Goal: Task Accomplishment & Management: Use online tool/utility

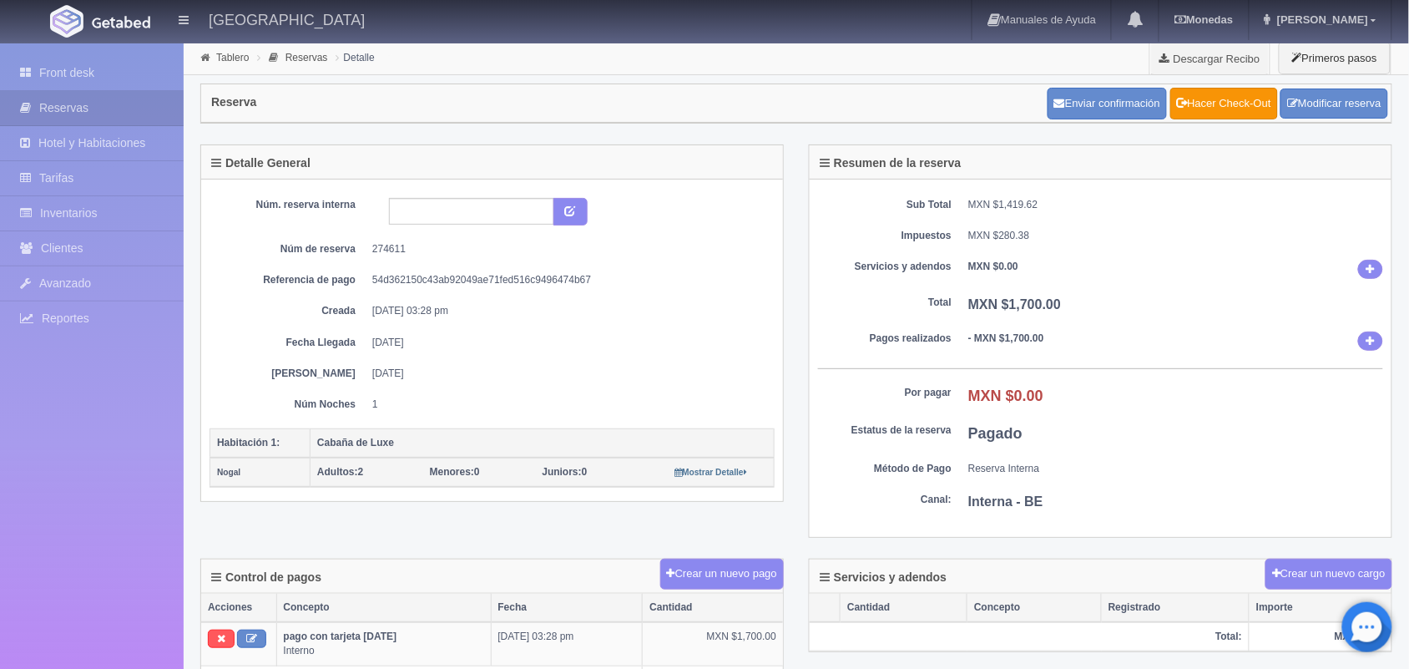
click at [75, 61] on link "Front desk" at bounding box center [92, 73] width 184 height 34
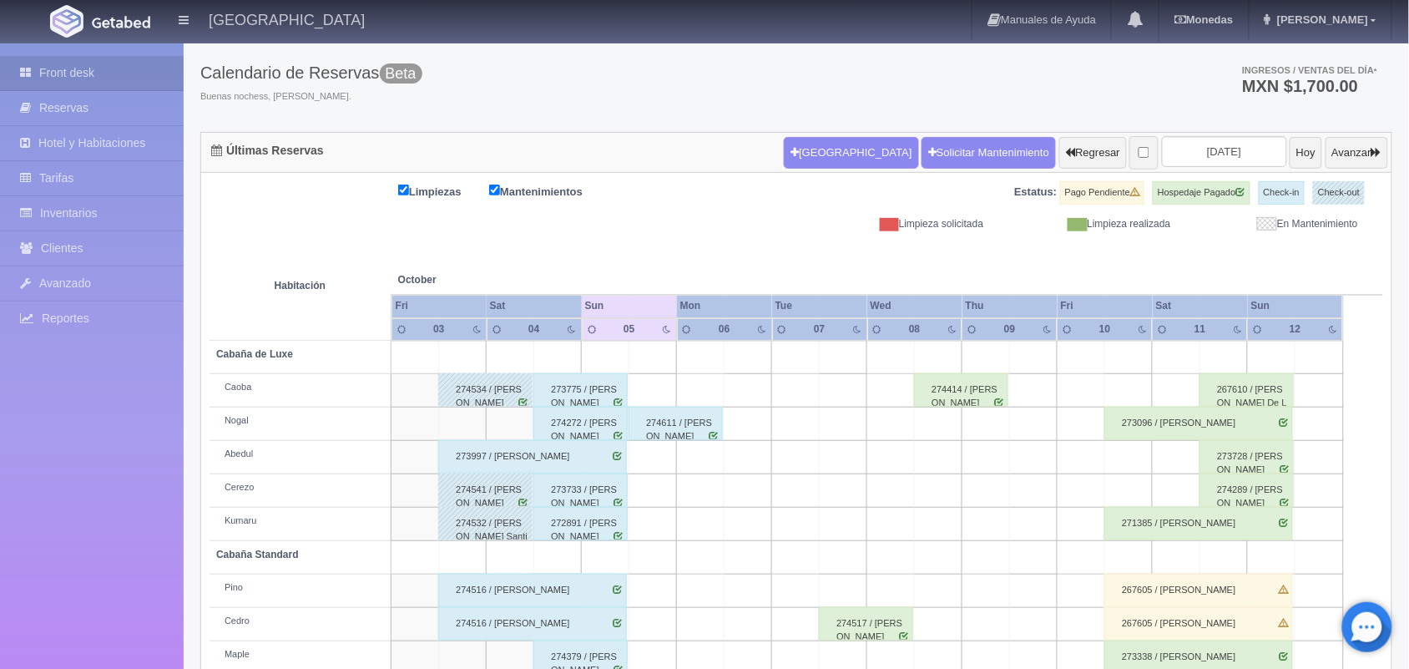
scroll to position [190, 0]
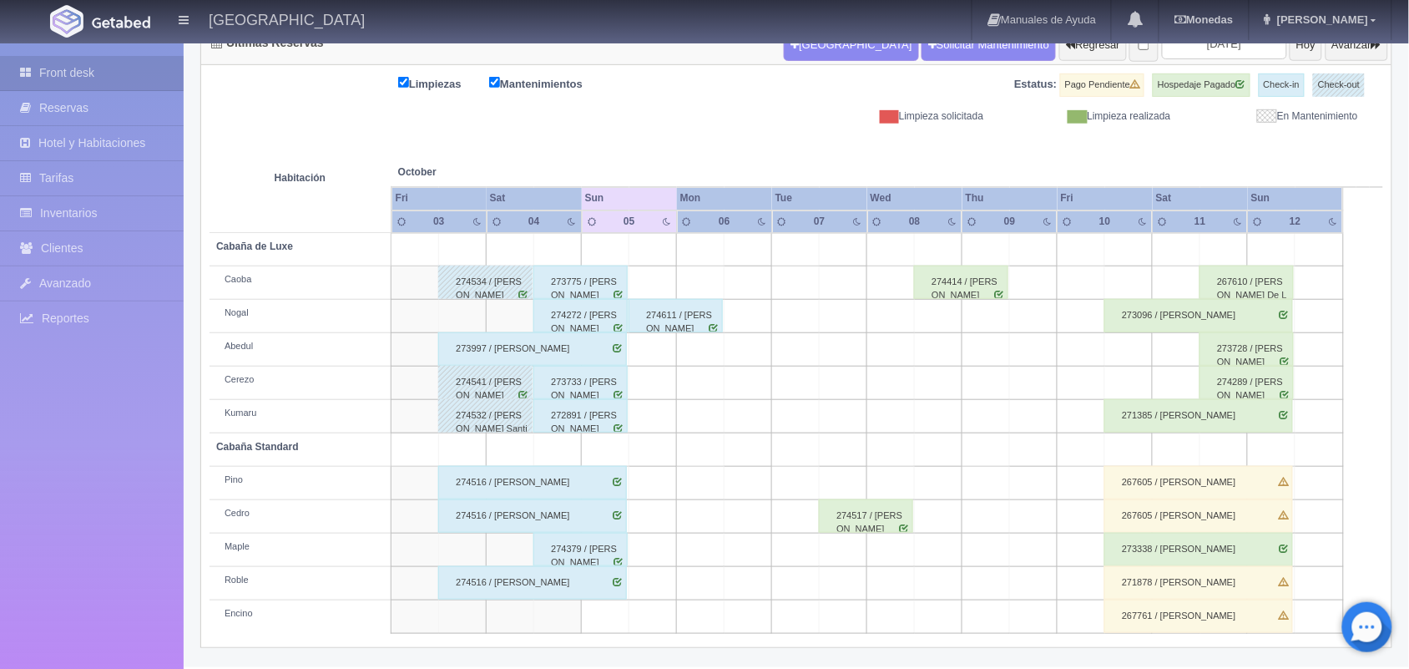
click at [561, 590] on div "274516 / Salvador Fernandez Flores" at bounding box center [532, 582] width 189 height 33
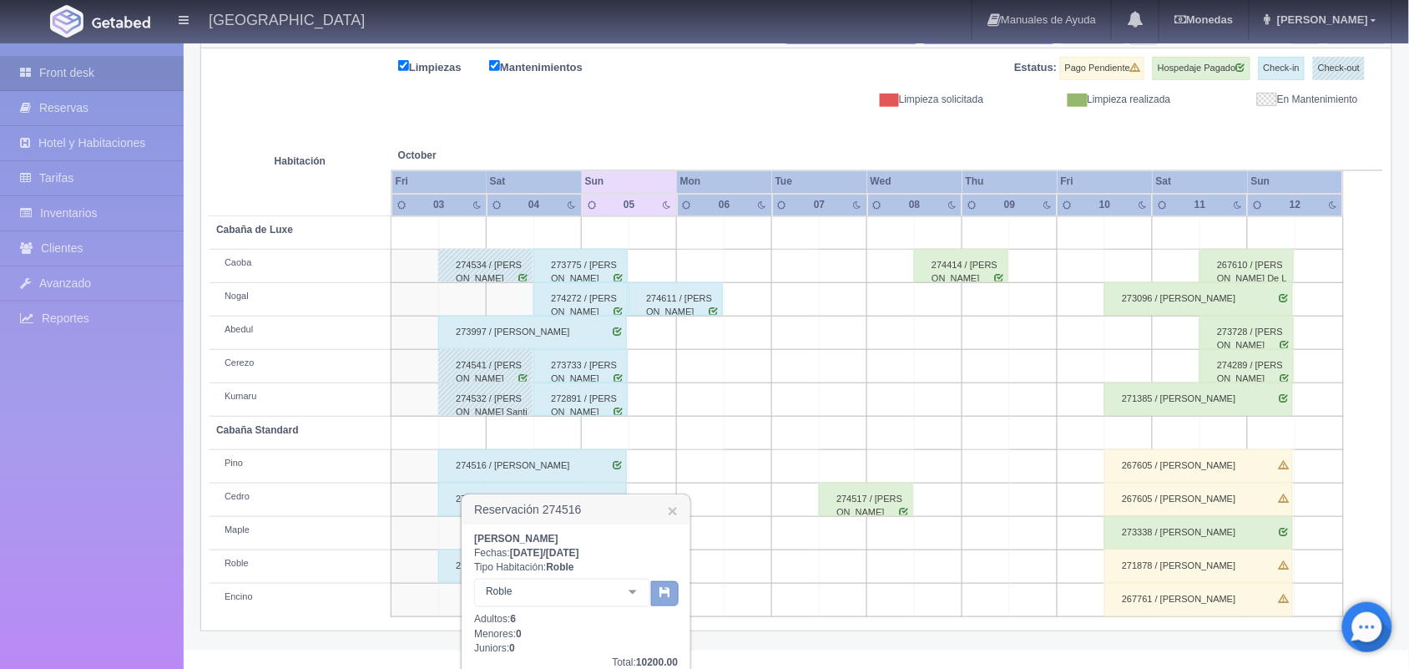
scroll to position [207, 0]
click at [670, 510] on link "×" at bounding box center [673, 510] width 10 height 18
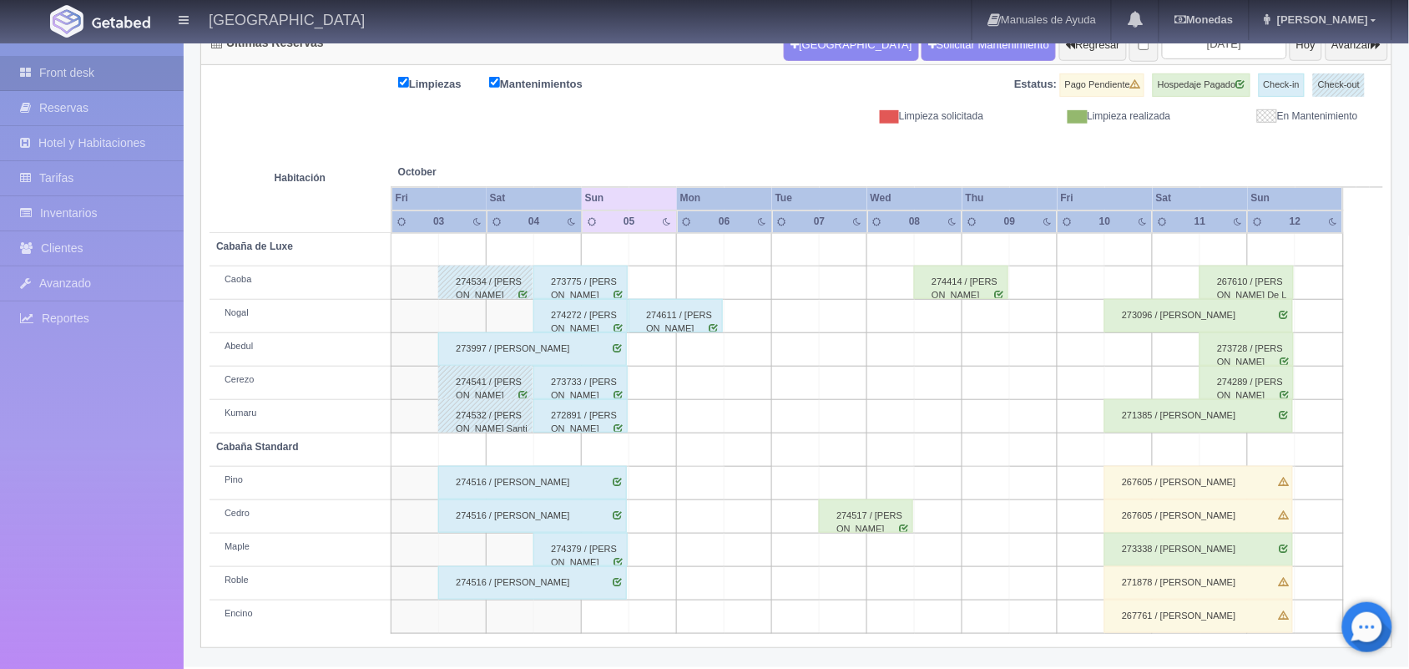
scroll to position [190, 0]
click at [573, 373] on div "273733 / Raul Gonzalez" at bounding box center [581, 382] width 94 height 33
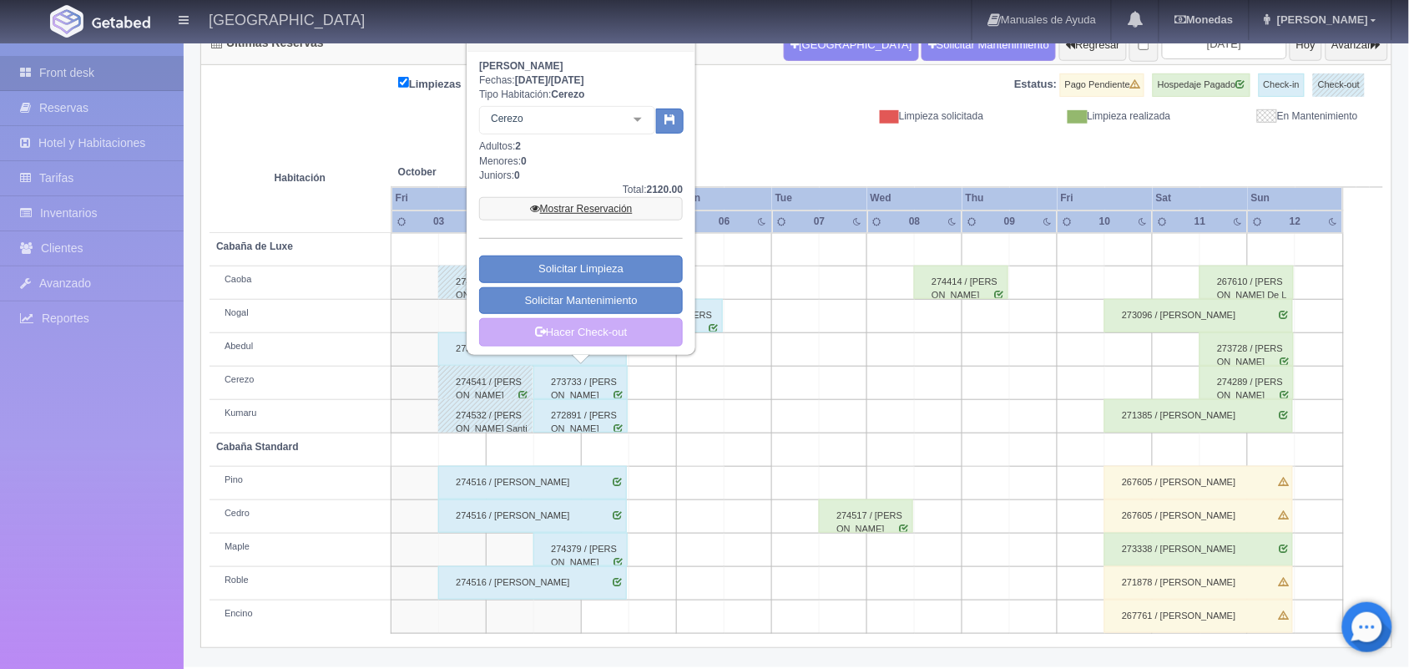
click at [586, 215] on link "Mostrar Reservación" at bounding box center [581, 208] width 204 height 23
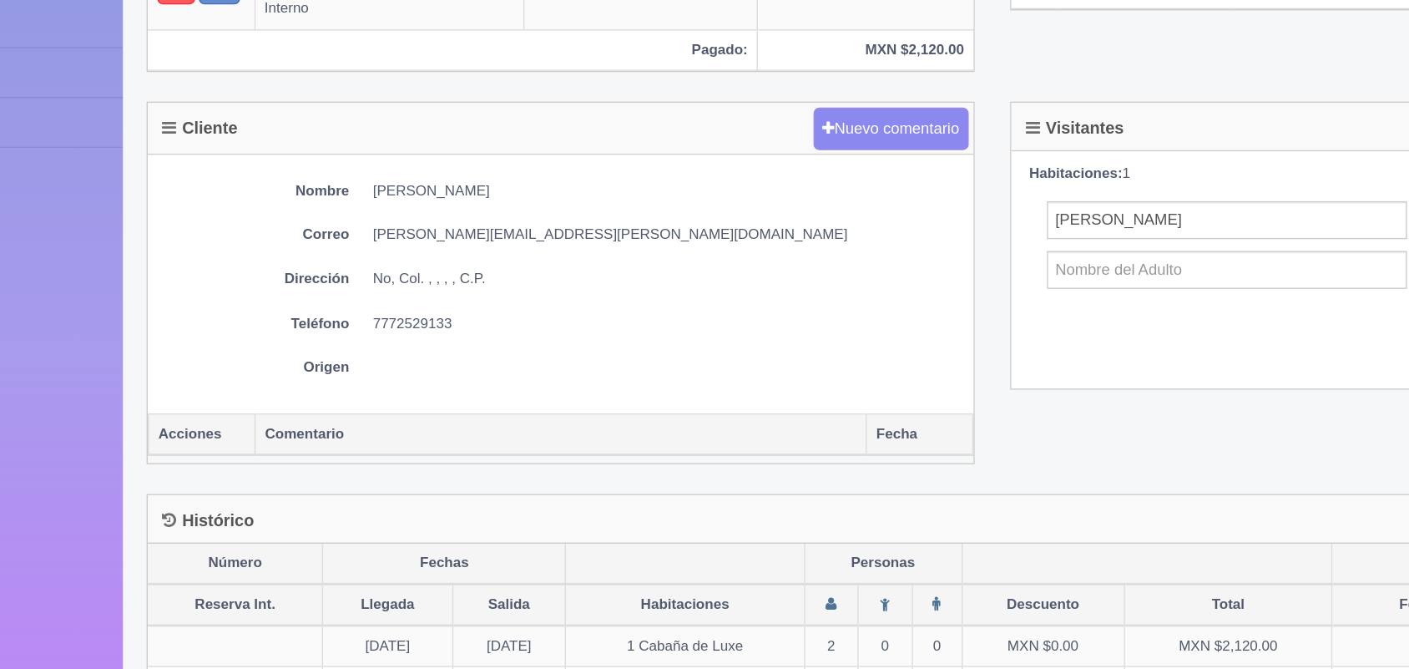
scroll to position [452, 0]
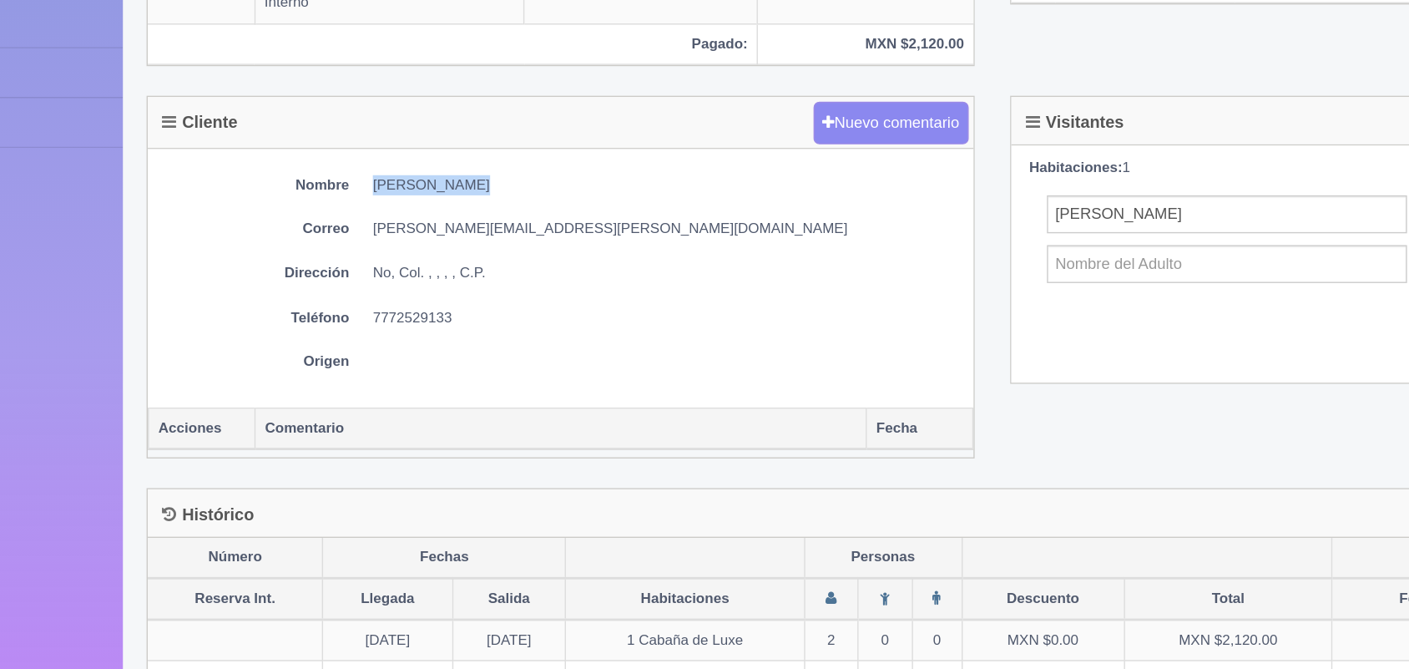
drag, startPoint x: 359, startPoint y: 328, endPoint x: 448, endPoint y: 317, distance: 90.0
click at [448, 317] on div "Nombre [PERSON_NAME] [PERSON_NAME] [PERSON_NAME][EMAIL_ADDRESS][PERSON_NAME][DO…" at bounding box center [492, 393] width 582 height 182
copy dd "[PERSON_NAME]"
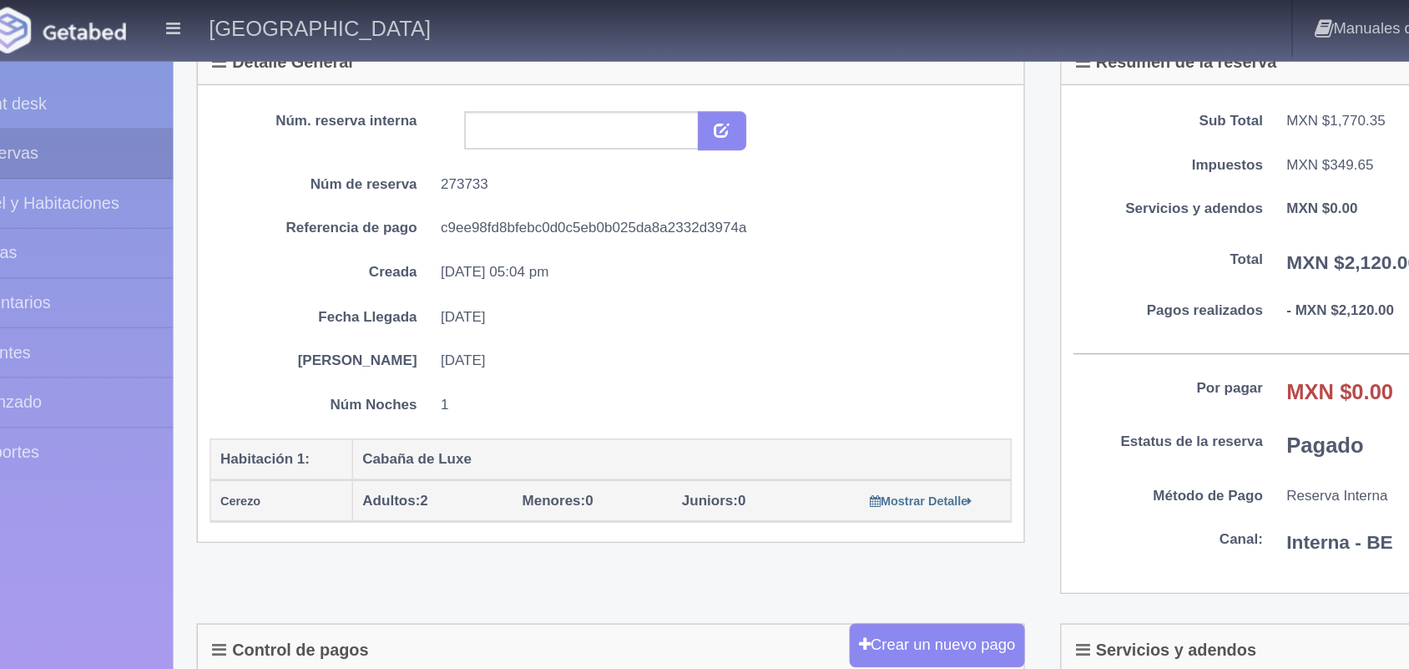
scroll to position [77, 0]
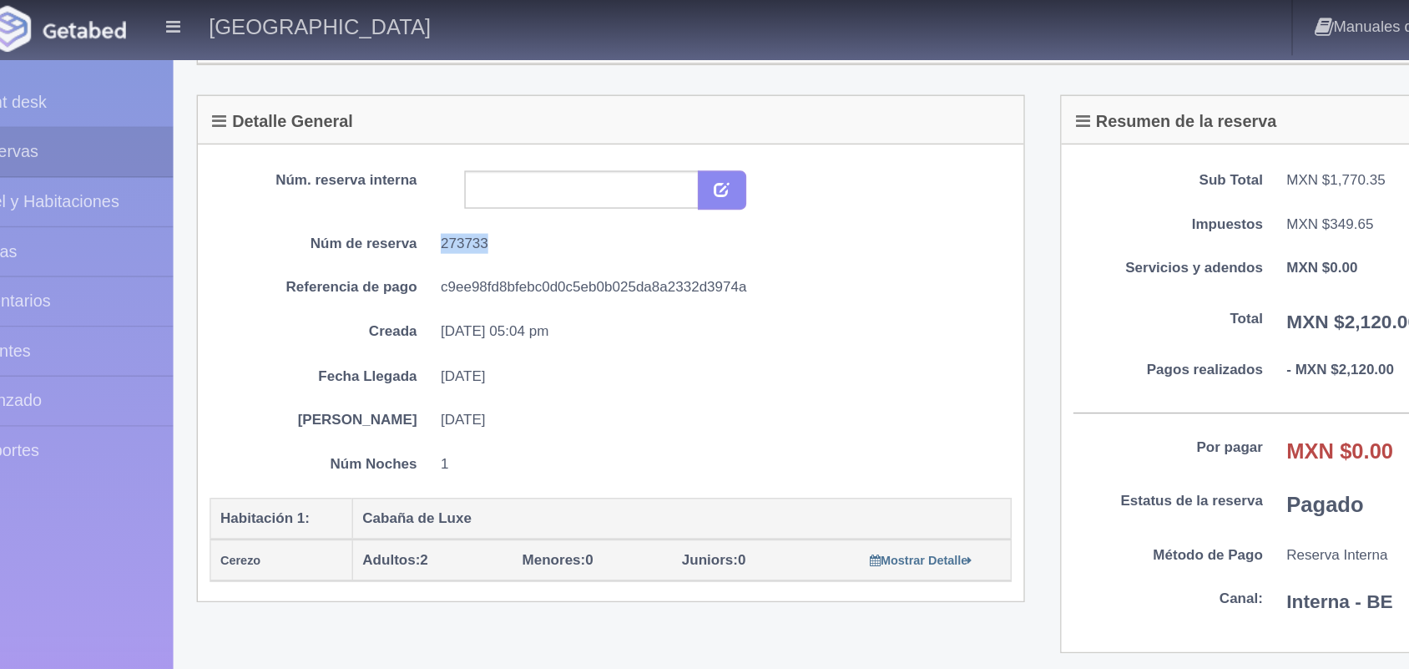
drag, startPoint x: 372, startPoint y: 175, endPoint x: 413, endPoint y: 172, distance: 41.0
click at [413, 172] on dd "273733" at bounding box center [567, 172] width 390 height 14
copy dd "273733"
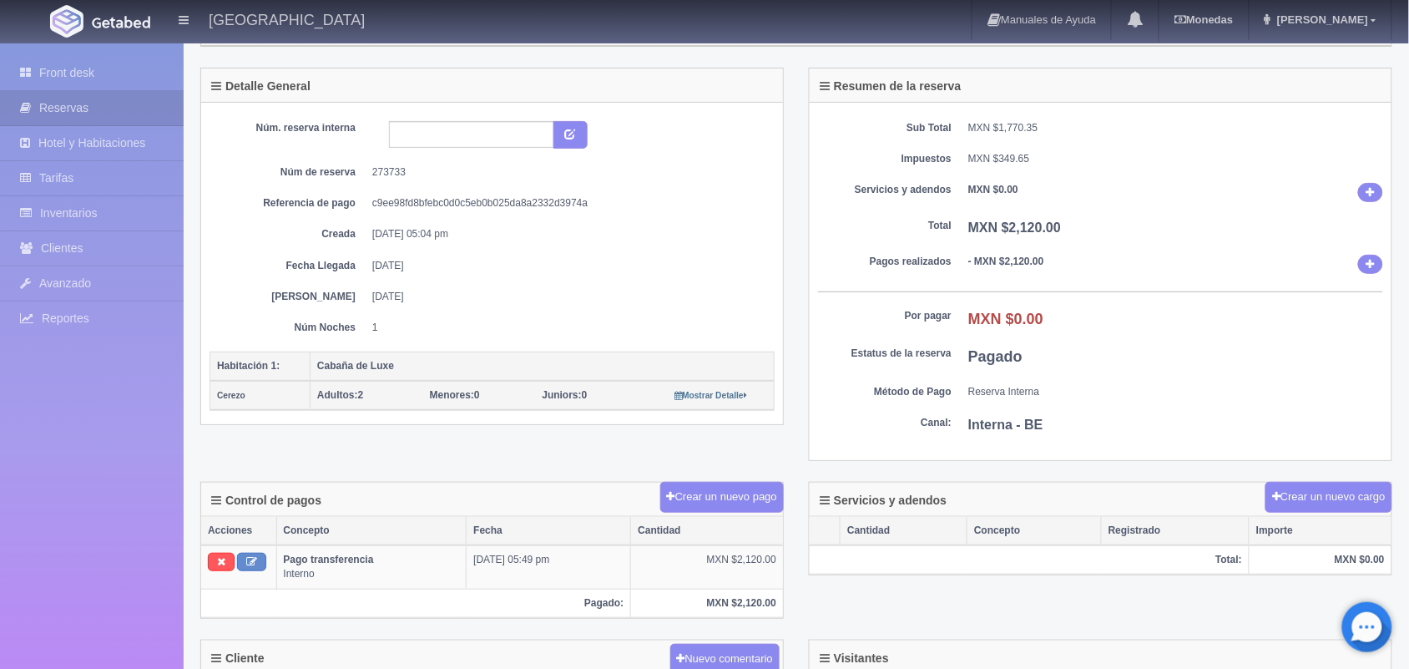
click at [685, 298] on dd "[DATE]" at bounding box center [567, 297] width 390 height 14
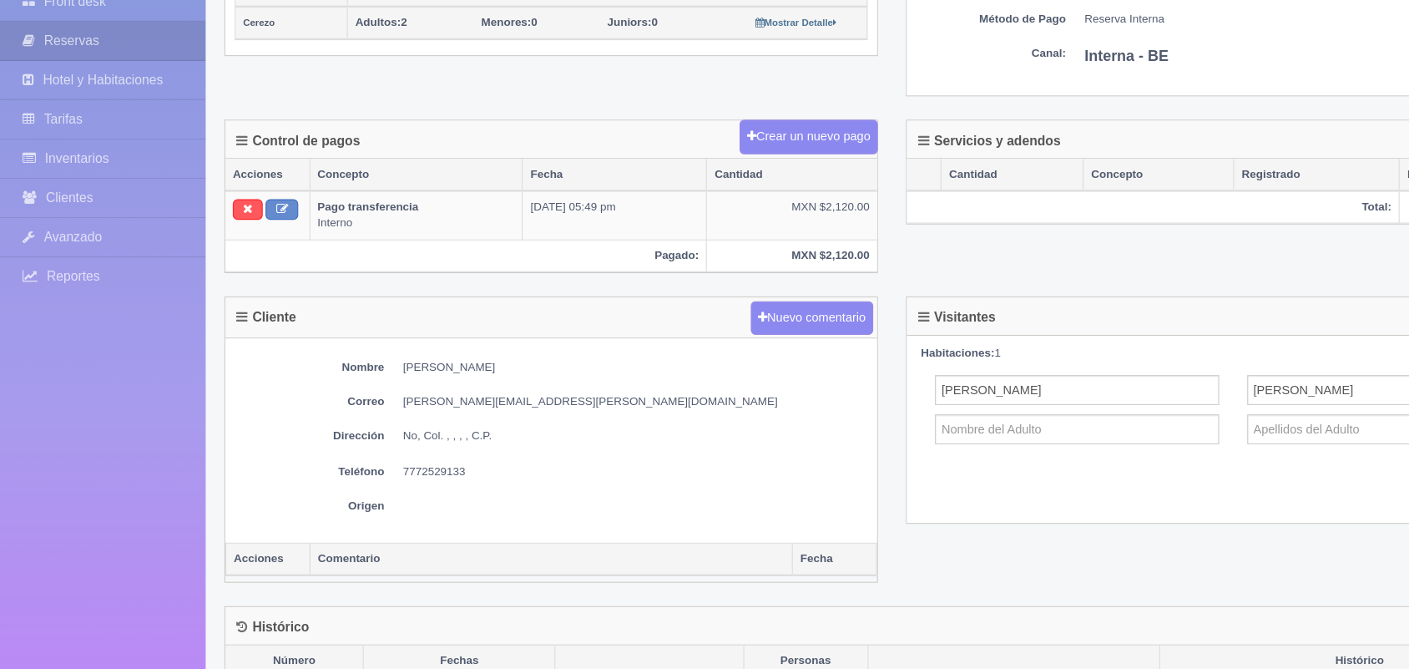
scroll to position [378, 0]
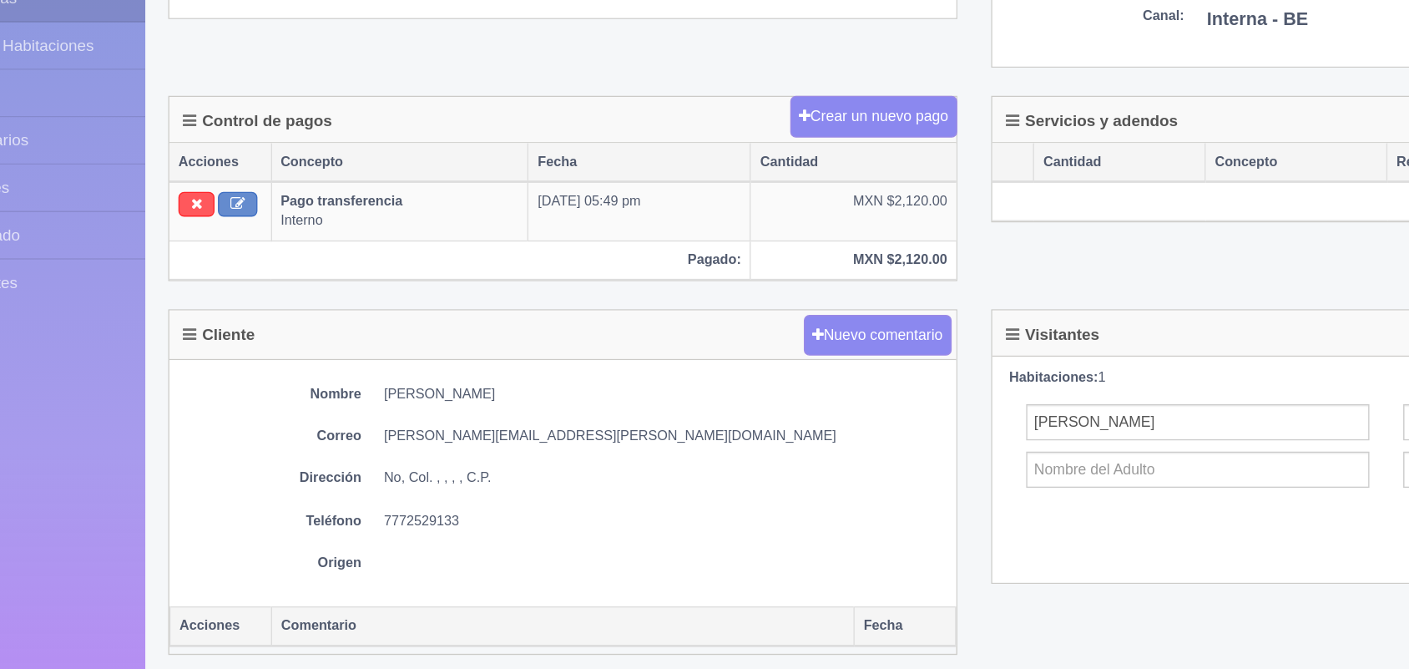
click at [448, 470] on dd "No, Col. , , , , C.P." at bounding box center [567, 463] width 415 height 14
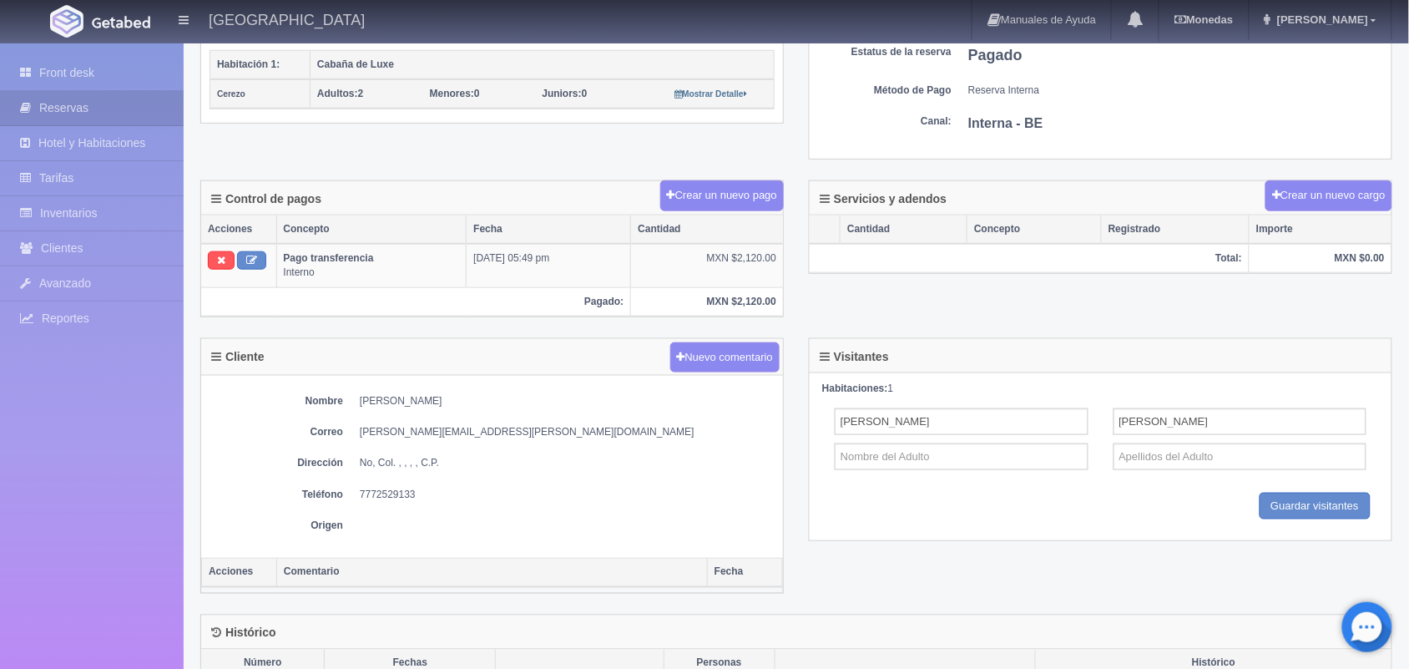
scroll to position [0, 0]
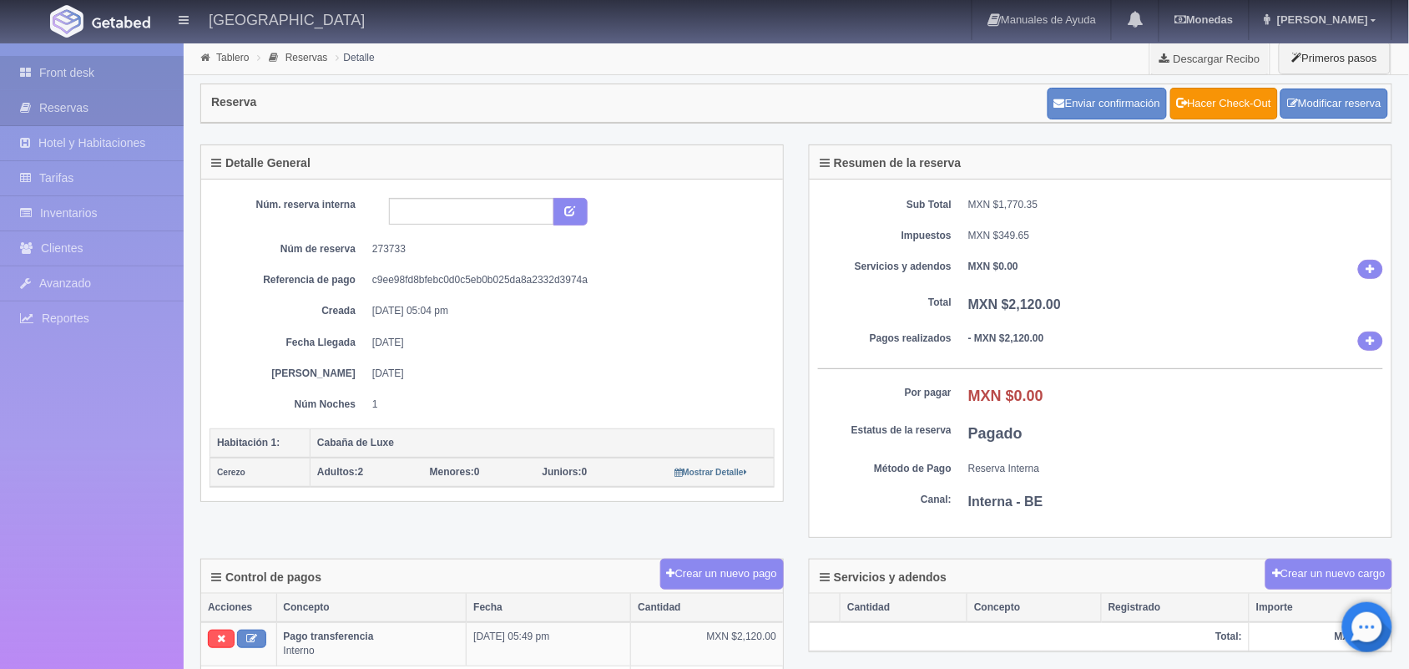
click at [46, 85] on link "Front desk" at bounding box center [92, 73] width 184 height 34
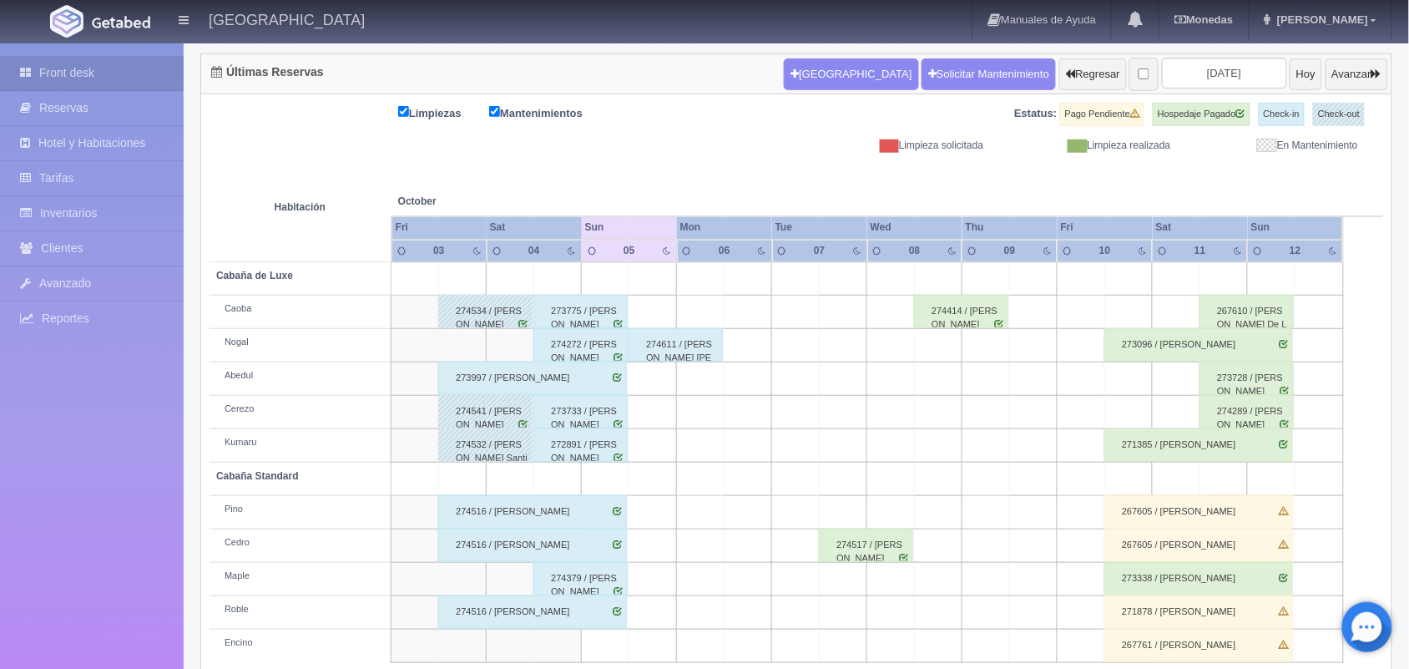
scroll to position [190, 0]
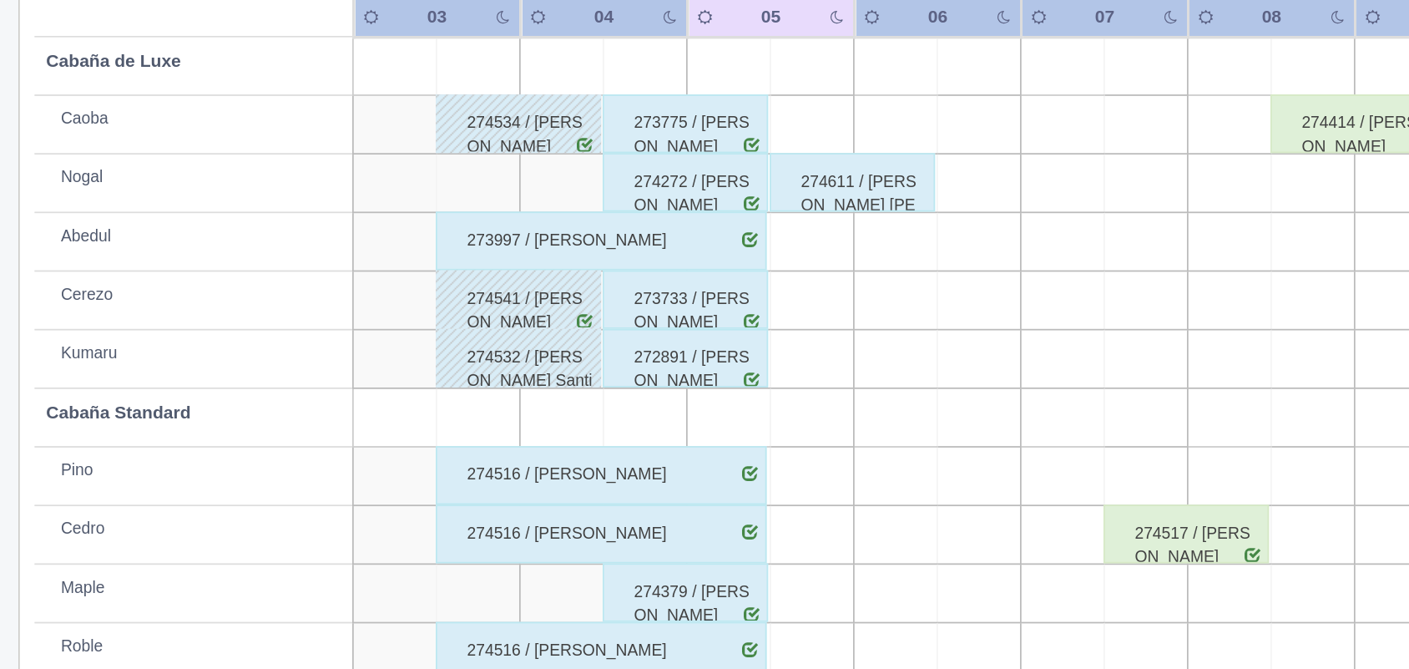
click at [604, 416] on div "272891 / Cesar David Ramales Pineda" at bounding box center [581, 415] width 94 height 33
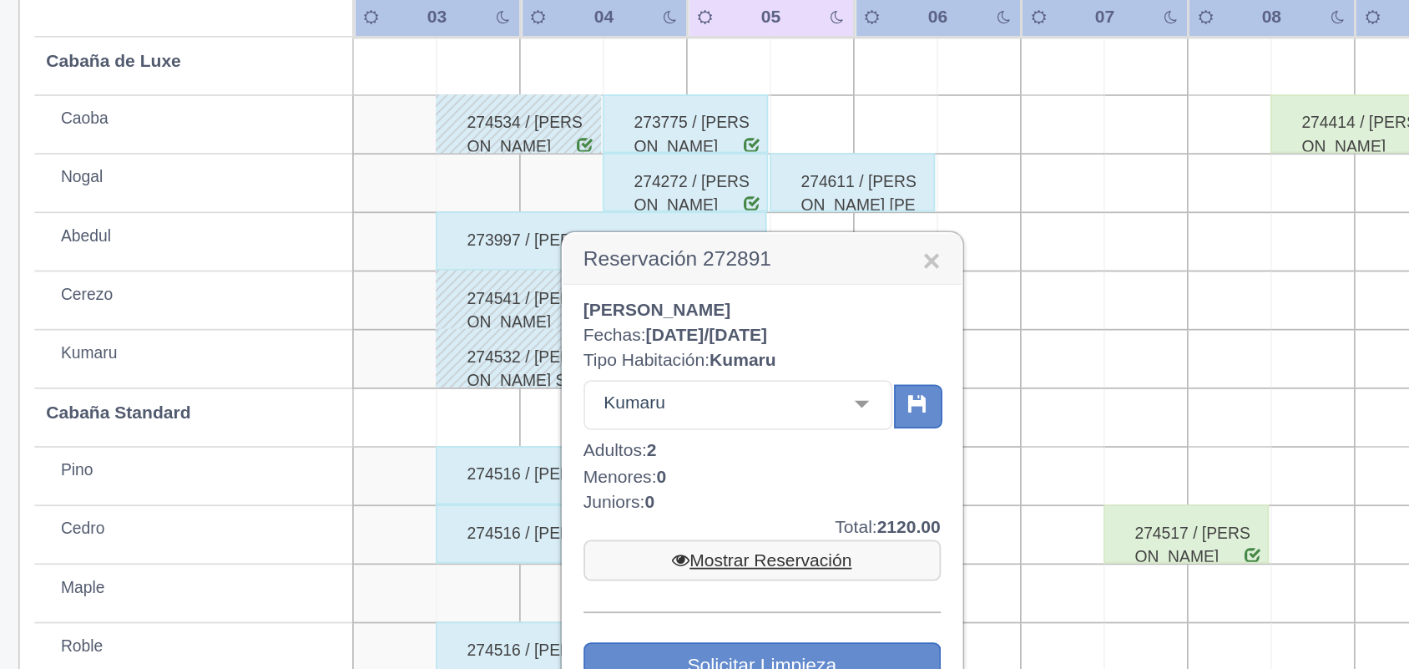
click at [618, 542] on link "Mostrar Reservación" at bounding box center [625, 530] width 204 height 23
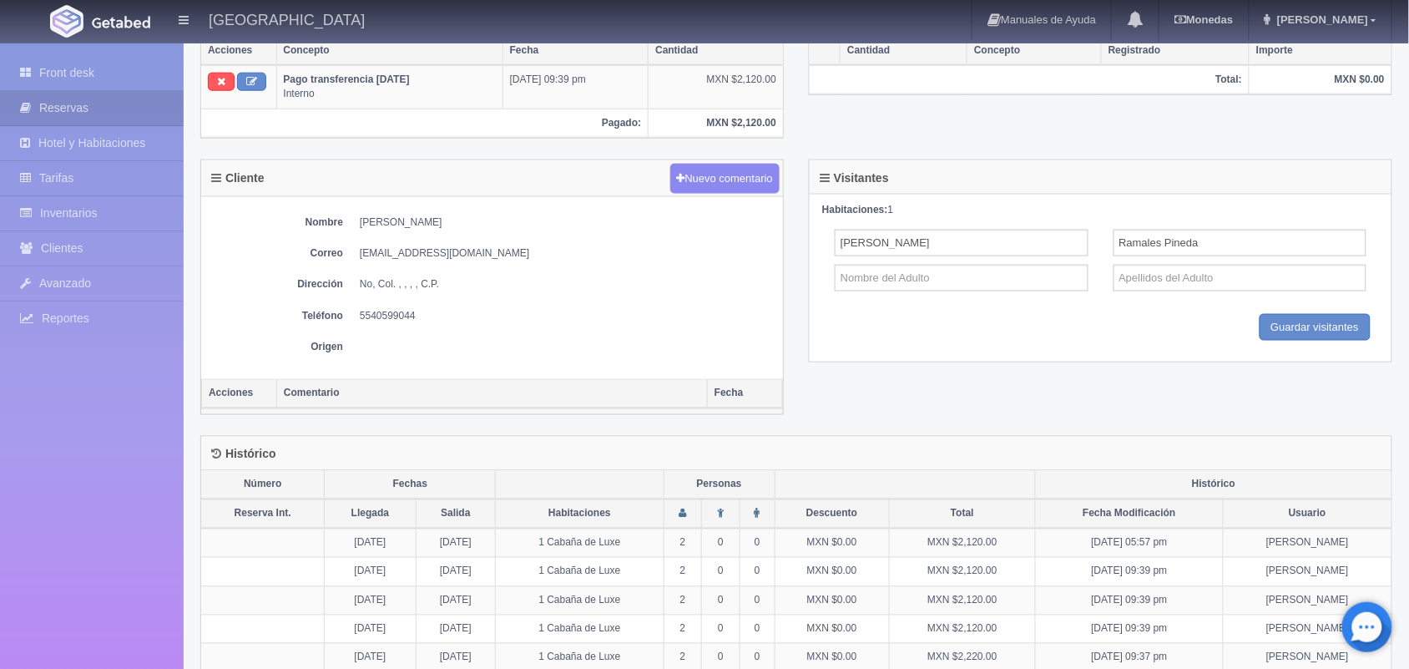
scroll to position [564, 0]
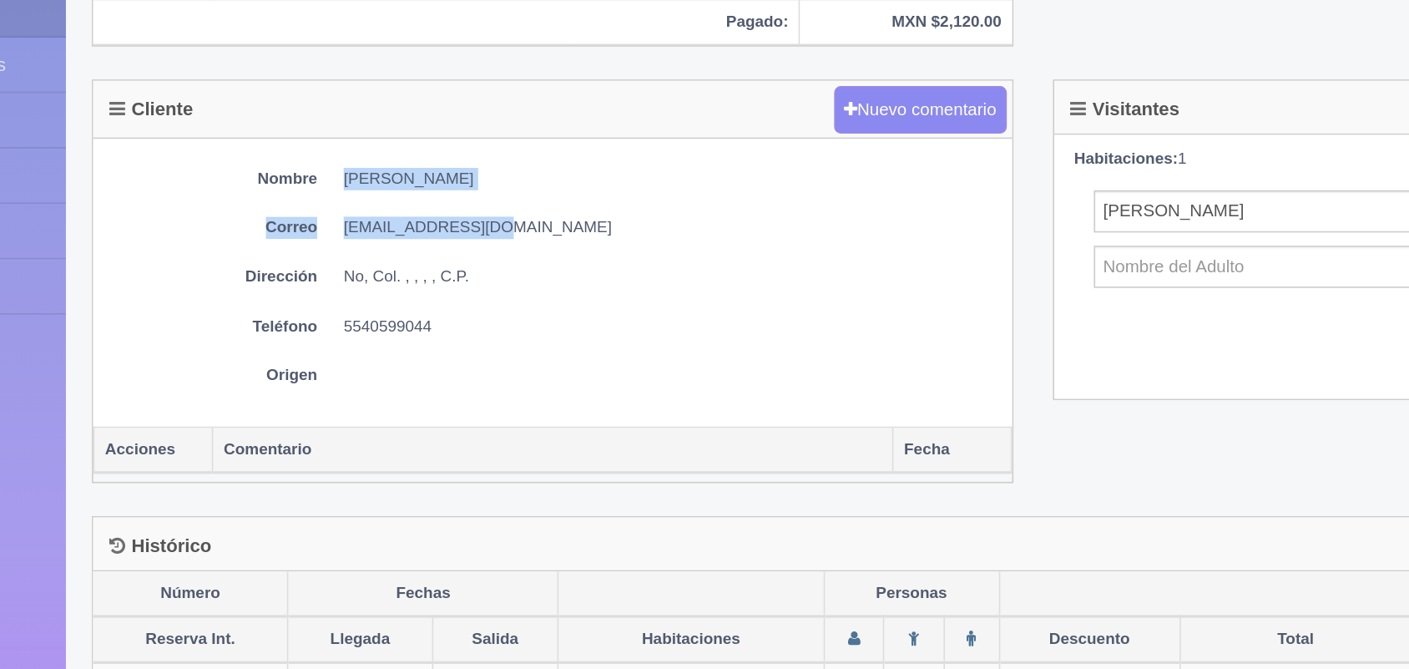
drag, startPoint x: 359, startPoint y: 221, endPoint x: 539, endPoint y: 232, distance: 180.7
click at [539, 232] on div "Nombre [PERSON_NAME] Correo [EMAIL_ADDRESS][DOMAIN_NAME] Dirección No, Col. , ,…" at bounding box center [492, 281] width 582 height 182
click at [483, 214] on dd "[PERSON_NAME]" at bounding box center [567, 216] width 415 height 14
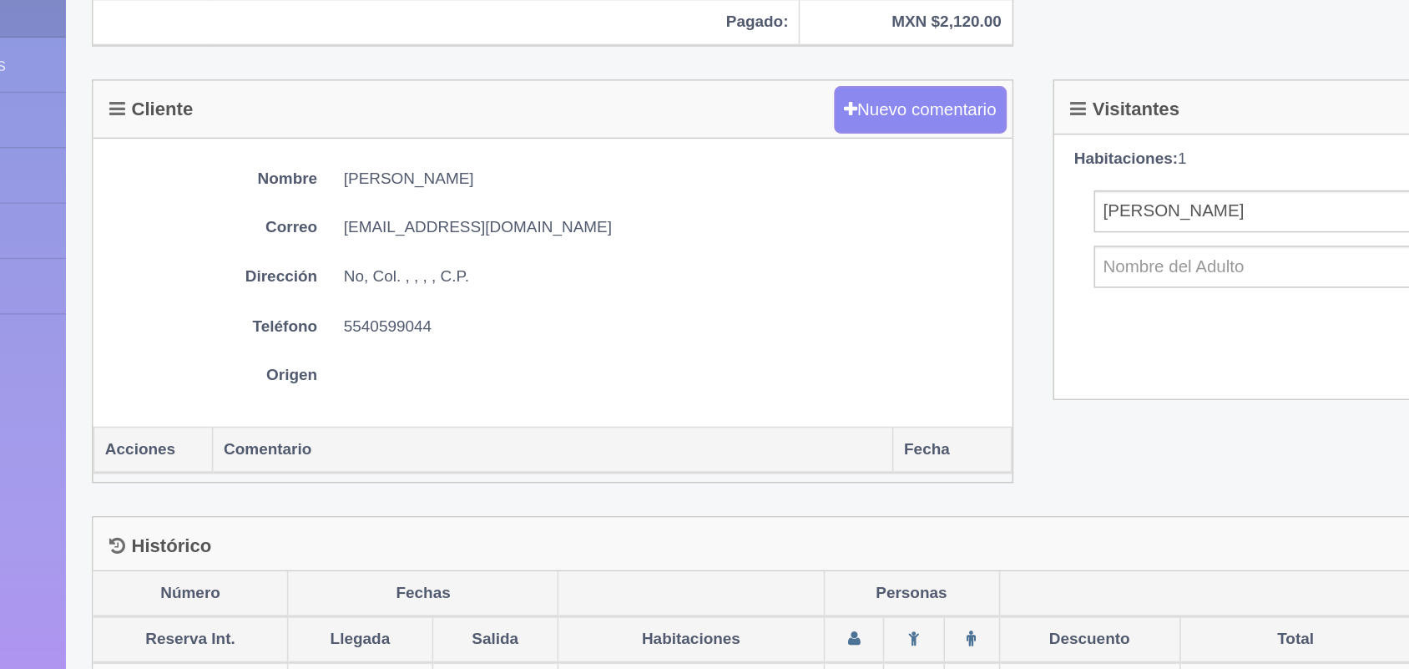
drag, startPoint x: 359, startPoint y: 221, endPoint x: 491, endPoint y: 216, distance: 132.0
click at [491, 216] on dd "[PERSON_NAME]" at bounding box center [567, 216] width 415 height 14
copy dd "[PERSON_NAME]"
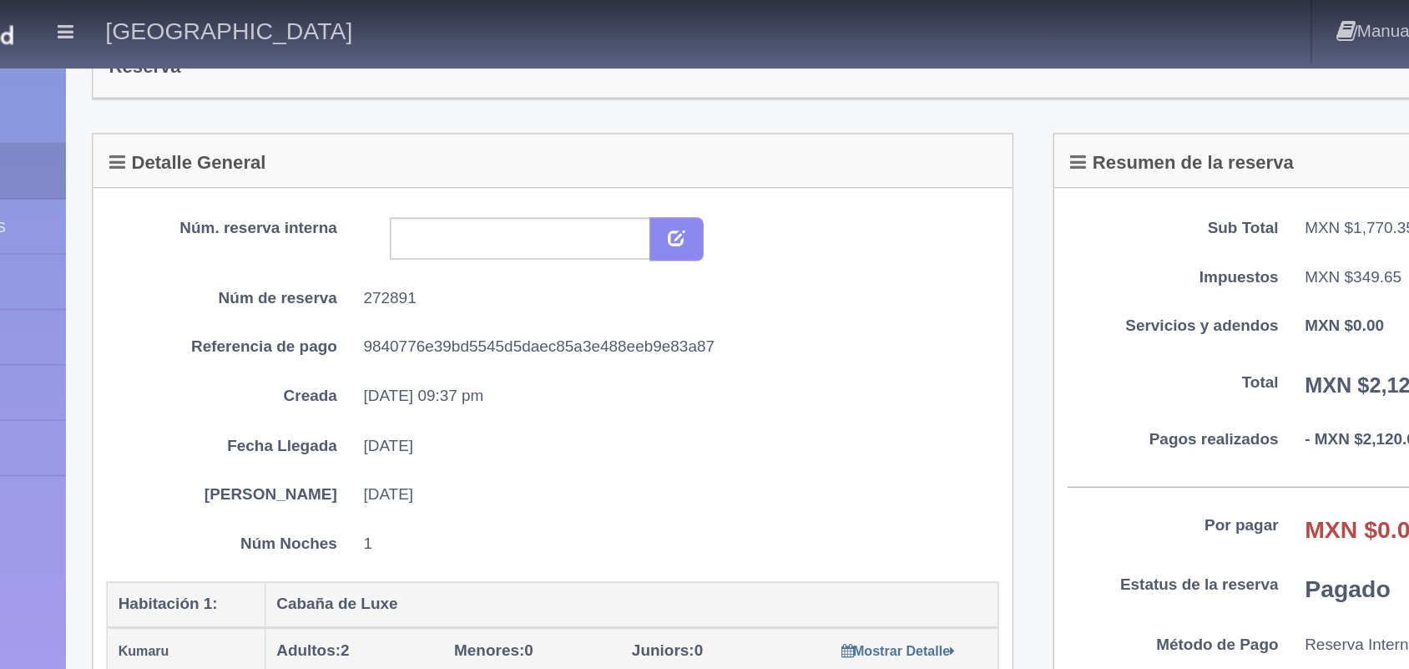
scroll to position [47, 0]
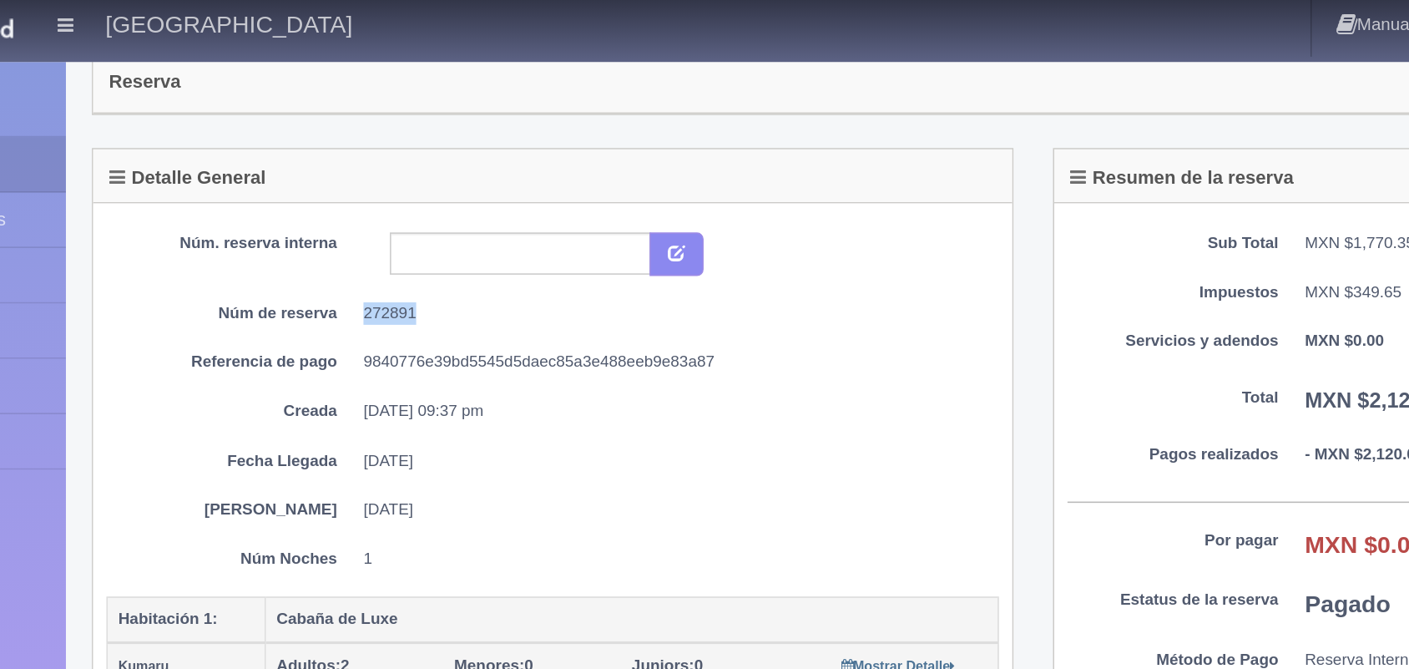
drag, startPoint x: 372, startPoint y: 206, endPoint x: 429, endPoint y: 207, distance: 57.6
click at [429, 207] on dd "272891" at bounding box center [567, 202] width 390 height 14
copy dd "272891"
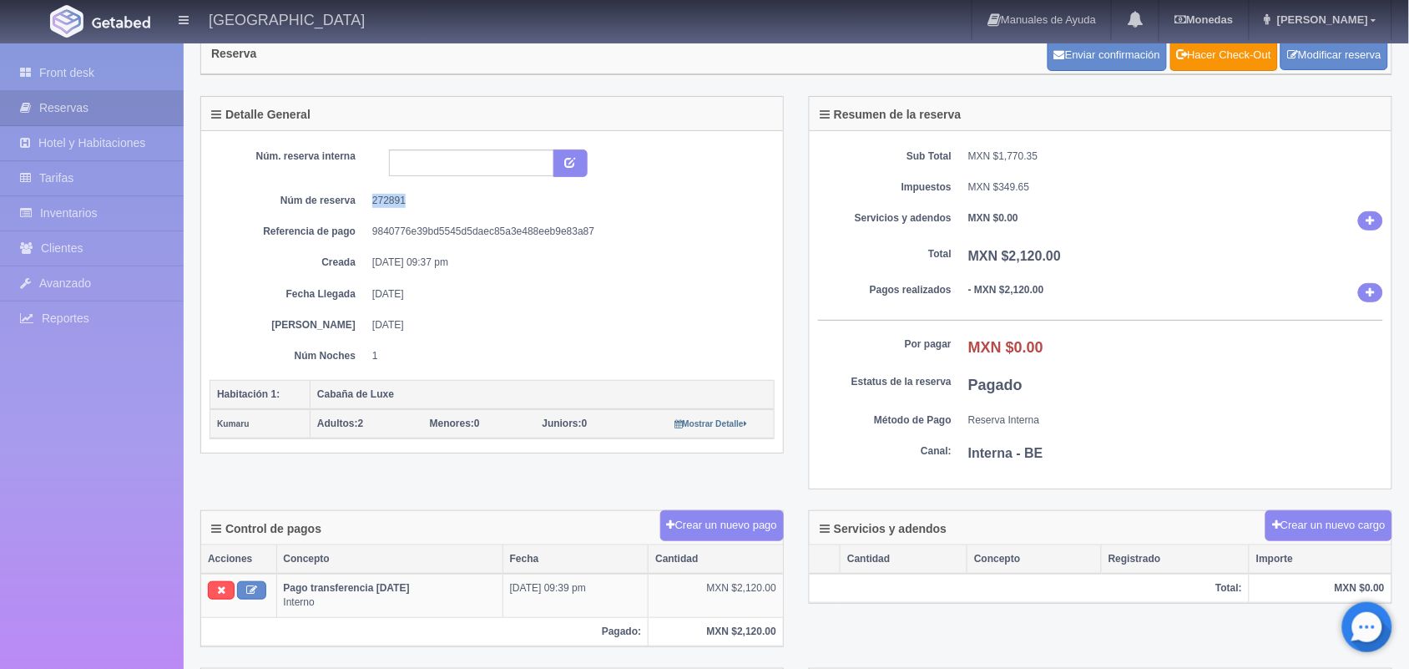
scroll to position [0, 0]
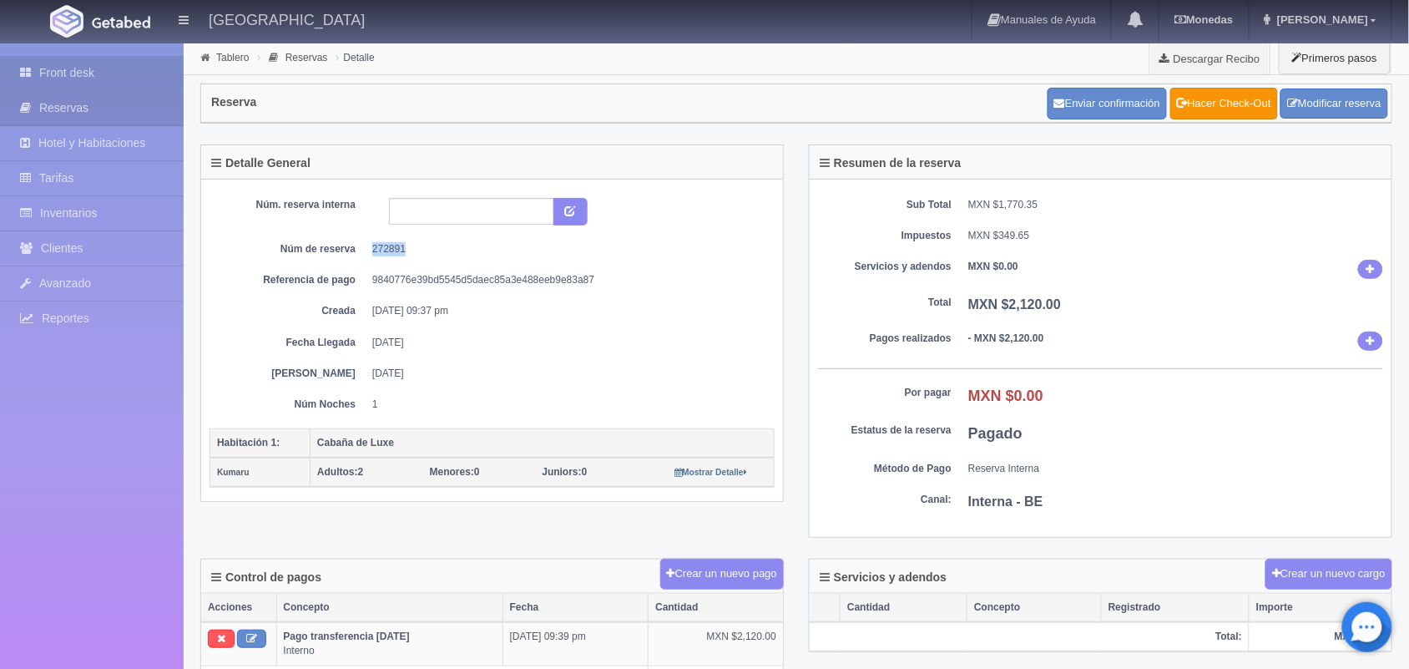
click at [79, 75] on link "Front desk" at bounding box center [92, 73] width 184 height 34
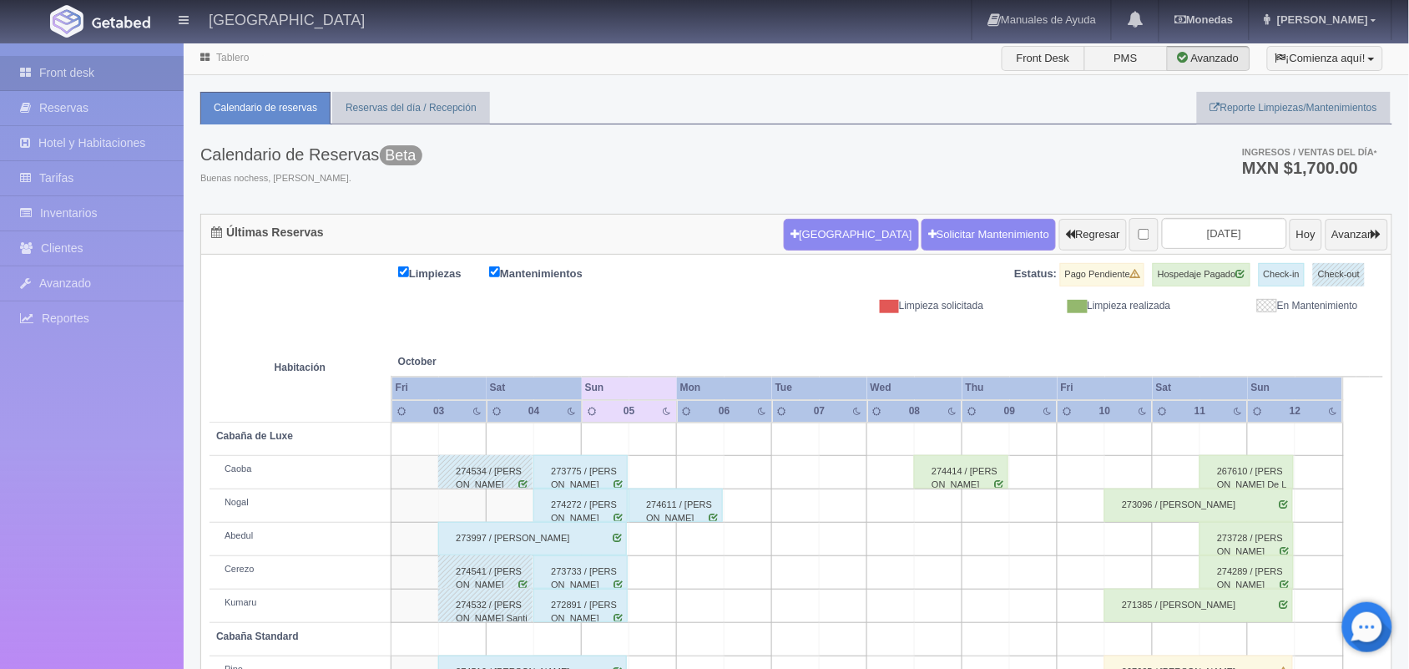
scroll to position [190, 0]
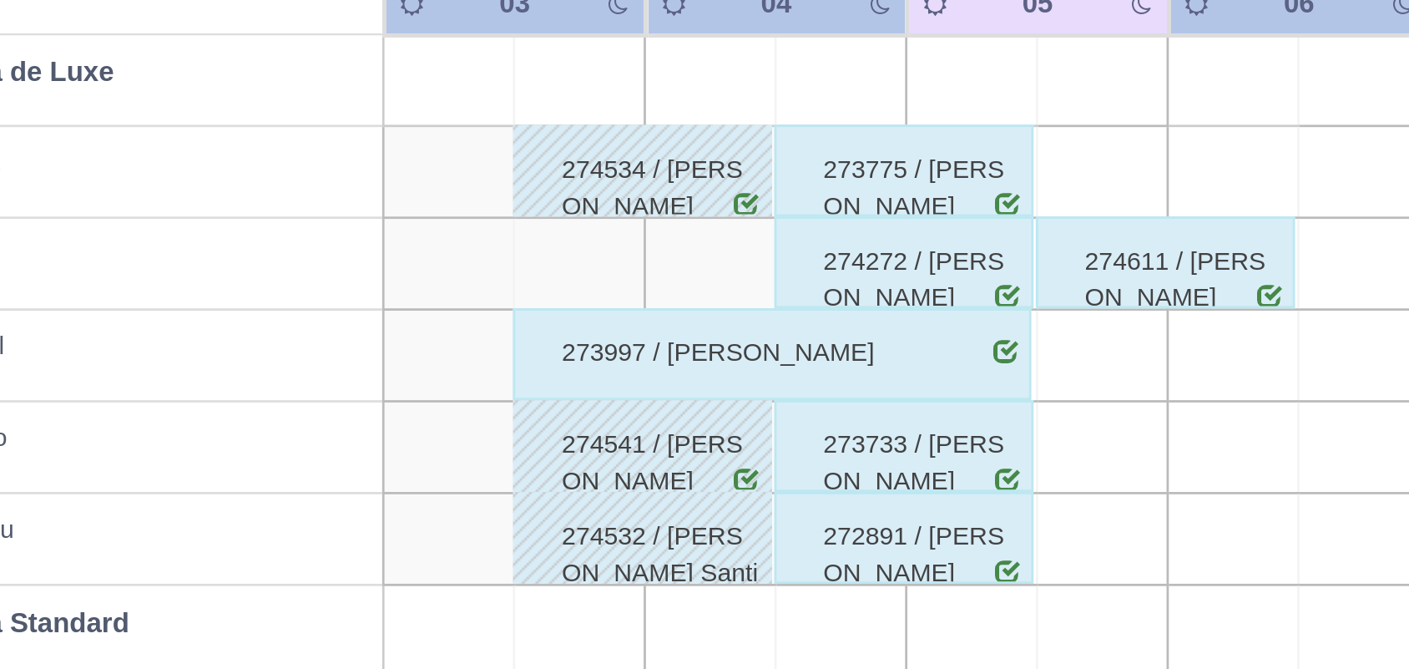
click at [589, 272] on div "273775 / Guillermo Daniel Cruz Martínez" at bounding box center [581, 282] width 94 height 33
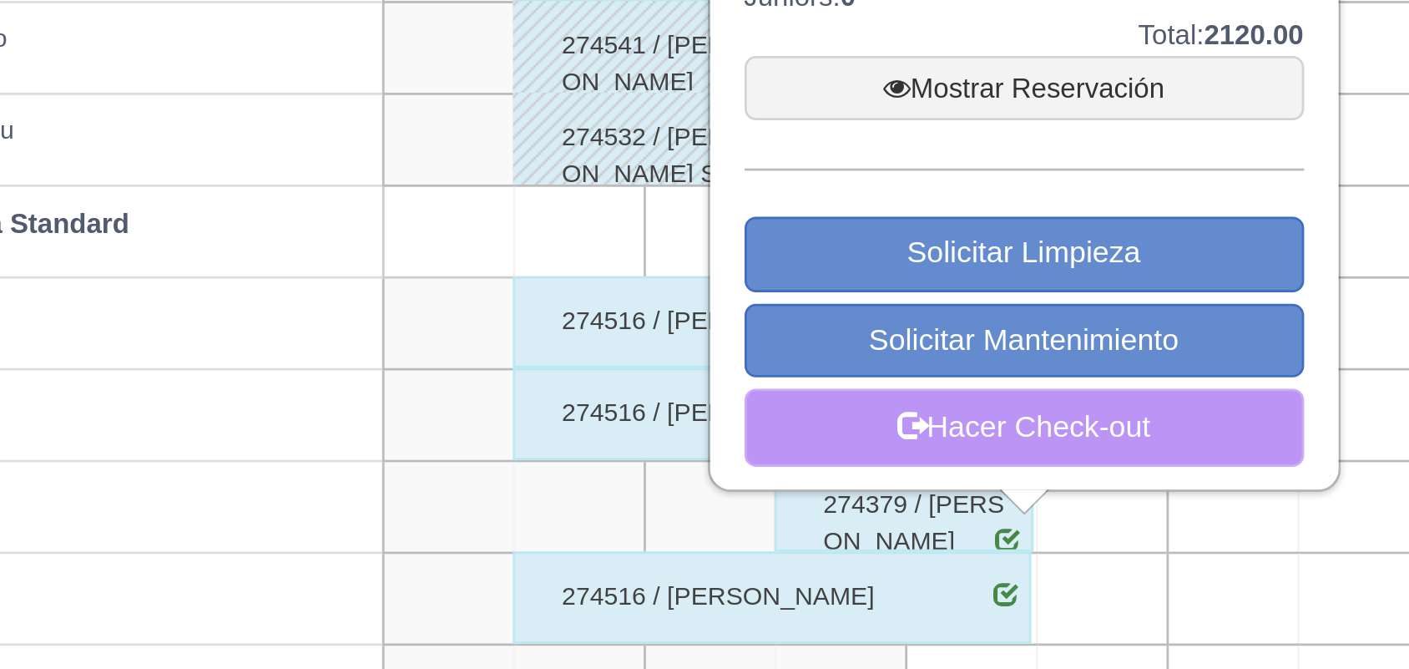
click at [638, 534] on link "Hacer Check-out" at bounding box center [625, 521] width 204 height 28
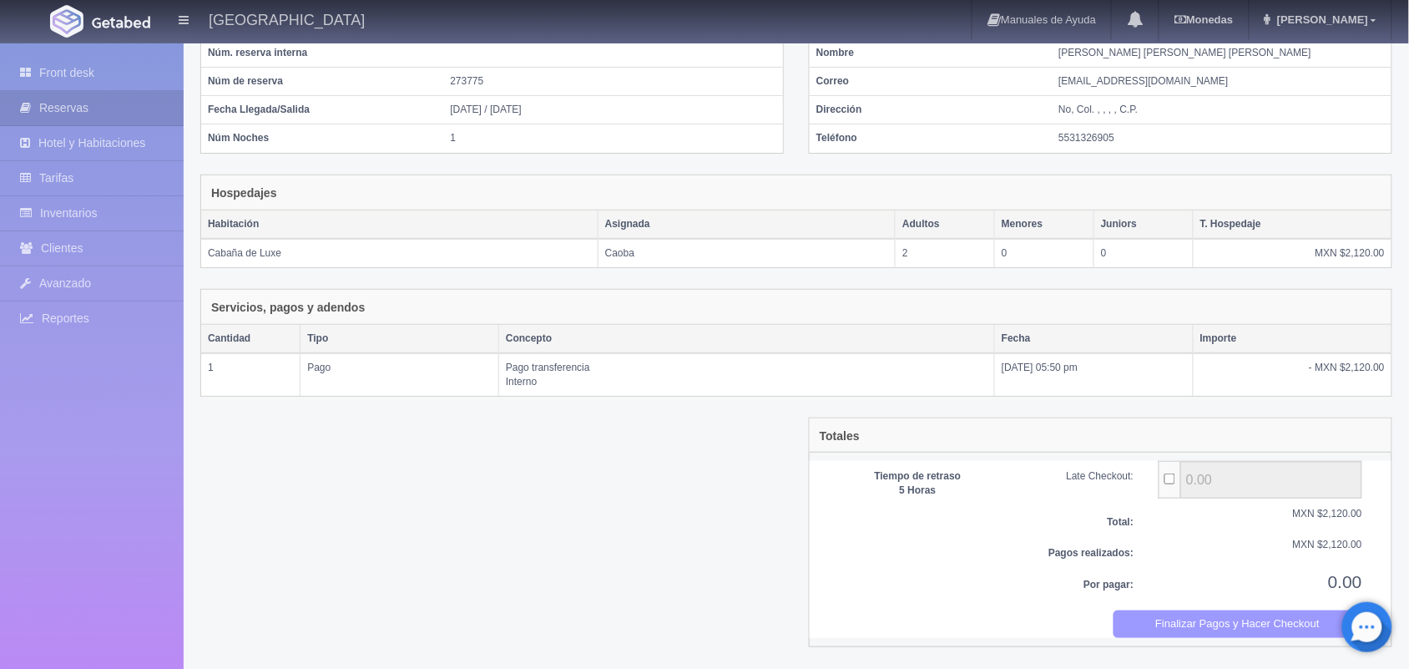
scroll to position [138, 0]
click at [1242, 625] on button "Finalizar Pagos y Hacer Checkout" at bounding box center [1239, 624] width 250 height 28
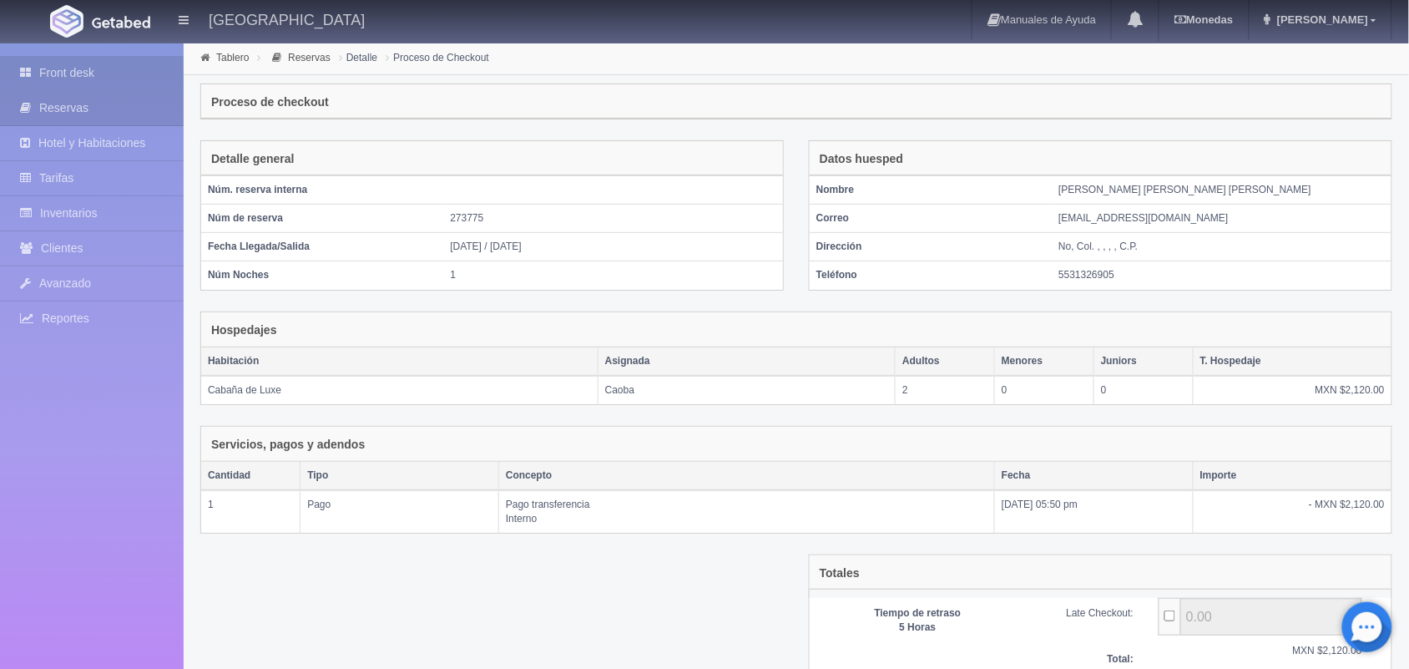
click at [119, 63] on link "Front desk" at bounding box center [92, 73] width 184 height 34
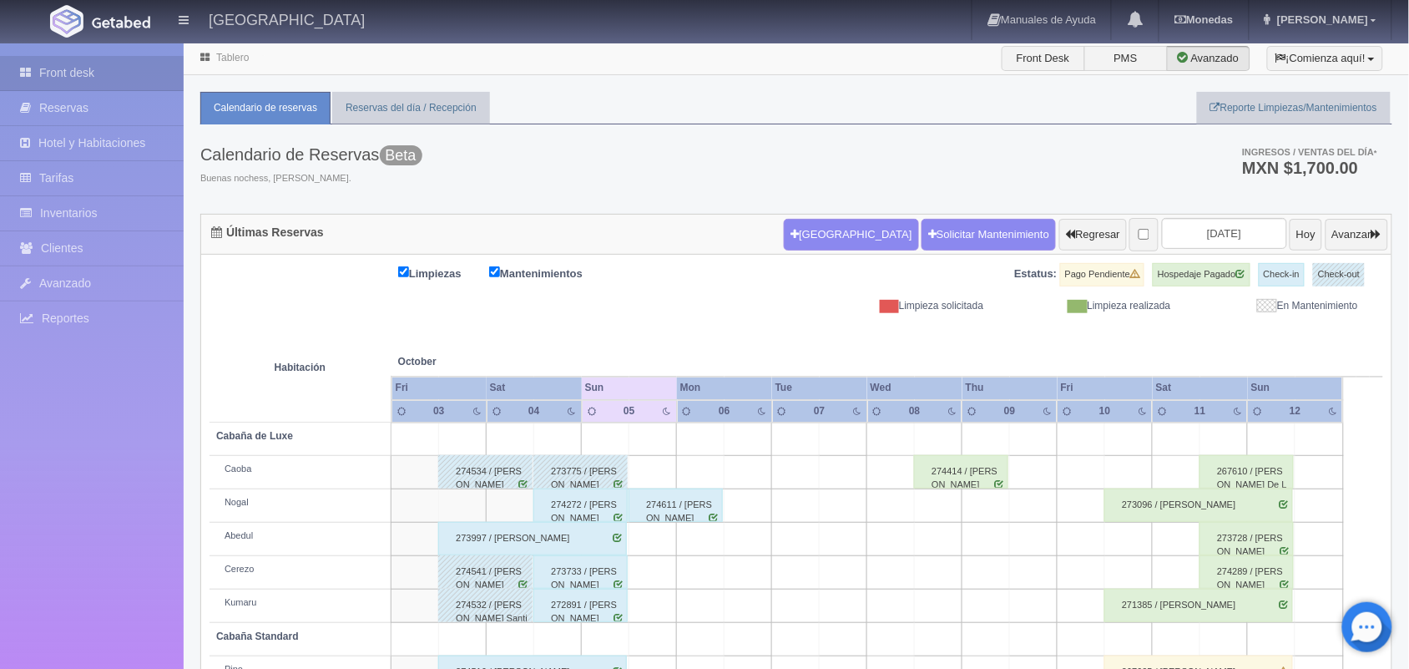
click at [602, 507] on div "274272 / jose alfonso desentis" at bounding box center [581, 504] width 94 height 33
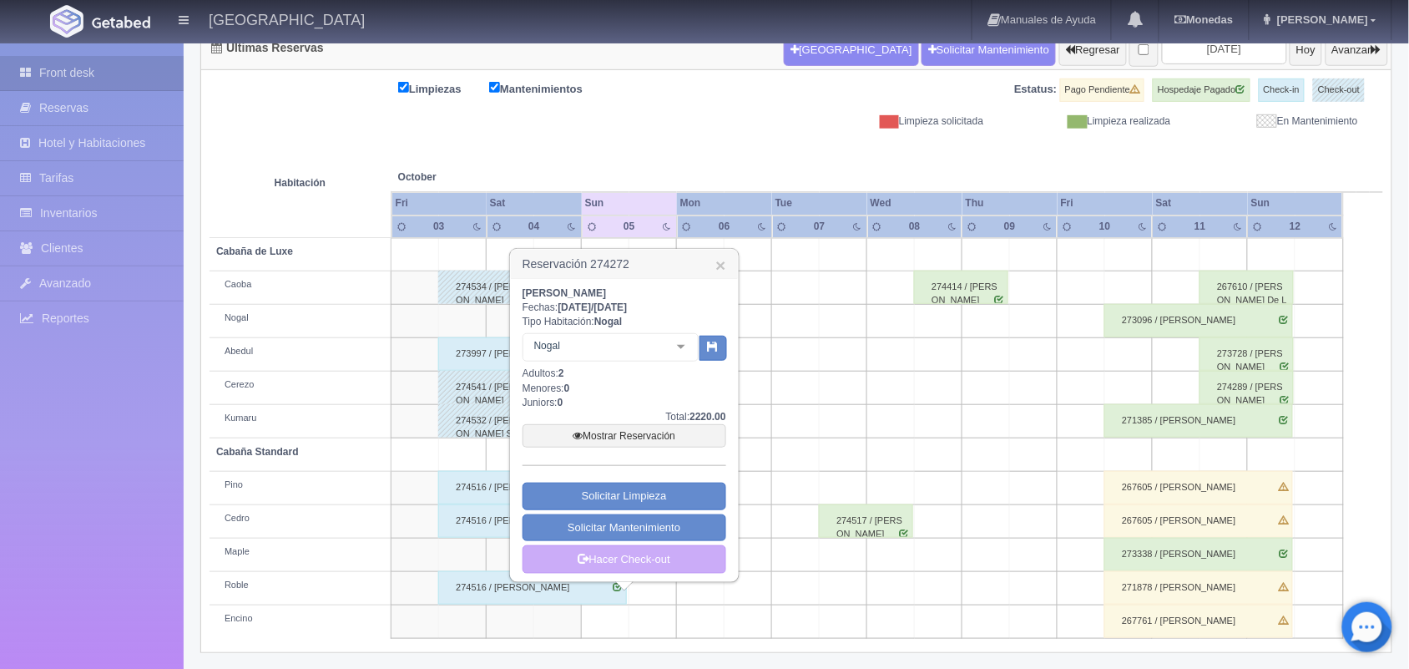
scroll to position [190, 0]
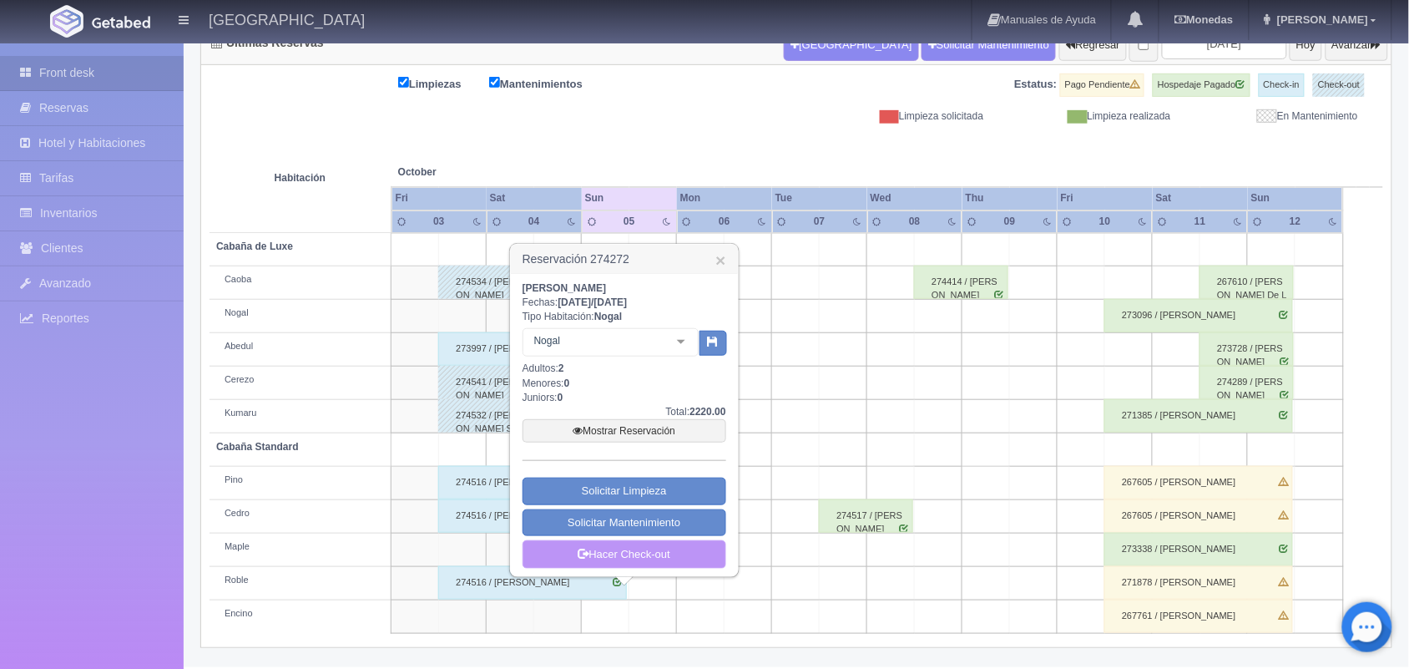
click at [637, 548] on link "Hacer Check-out" at bounding box center [625, 554] width 204 height 28
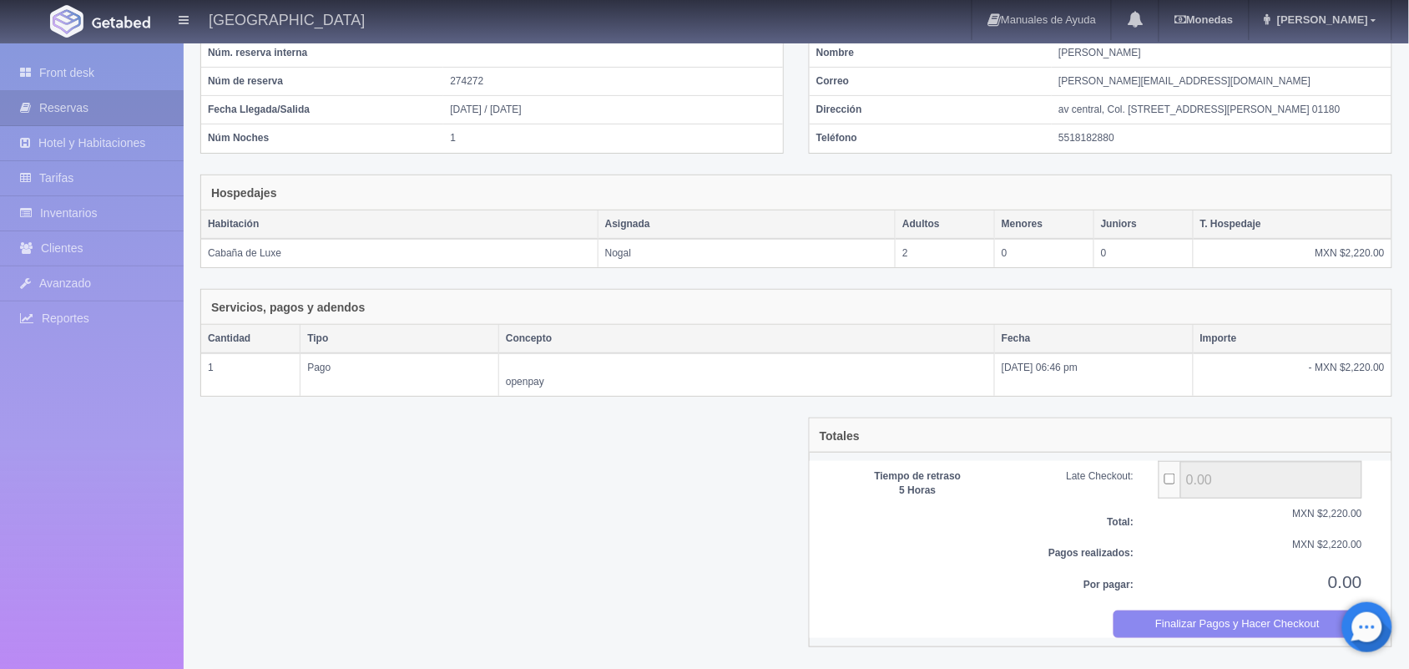
scroll to position [138, 0]
click at [1180, 616] on button "Finalizar Pagos y Hacer Checkout" at bounding box center [1239, 624] width 250 height 28
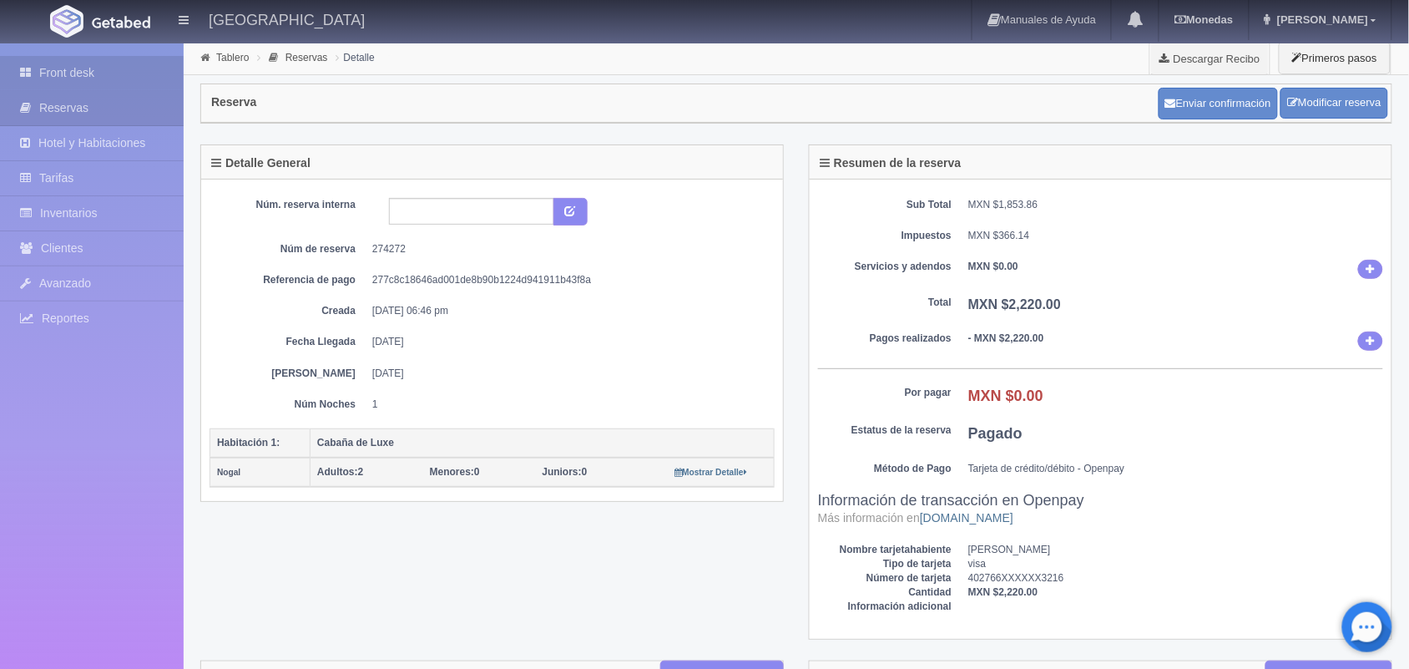
click at [113, 86] on link "Front desk" at bounding box center [92, 73] width 184 height 34
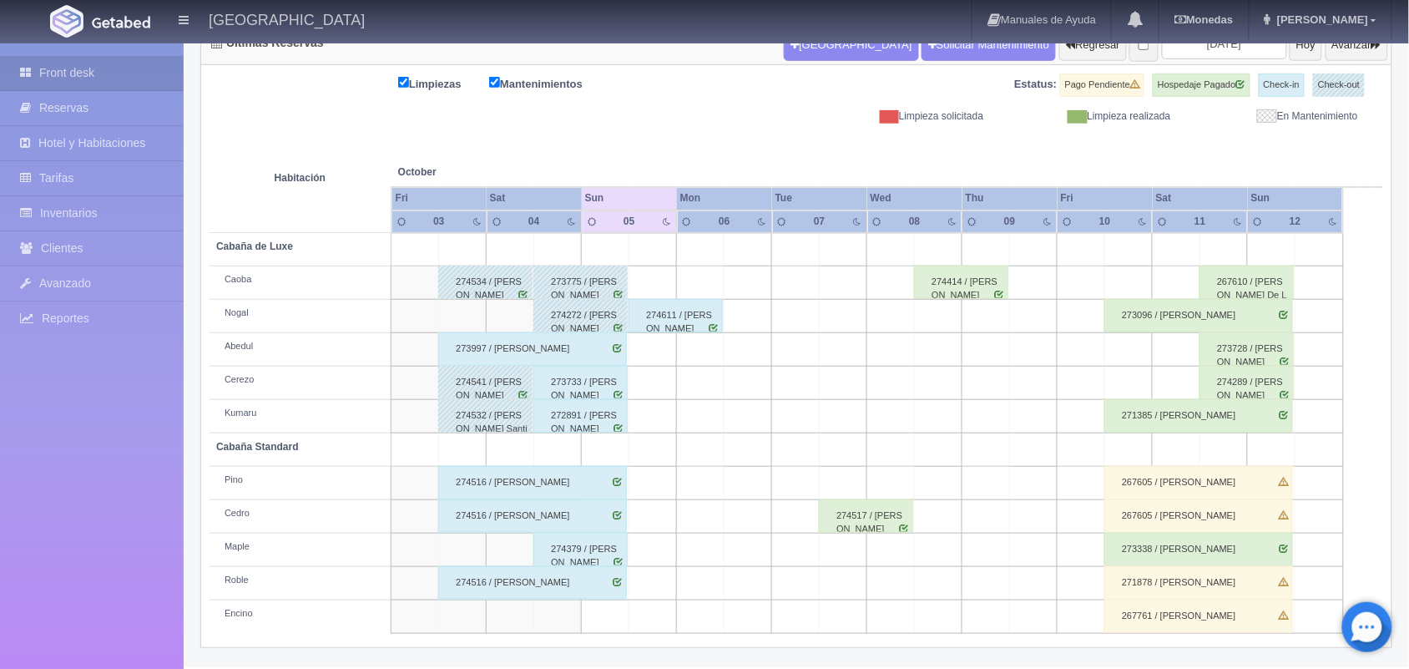
scroll to position [190, 0]
click at [591, 362] on div "273997 / [PERSON_NAME]" at bounding box center [532, 348] width 189 height 33
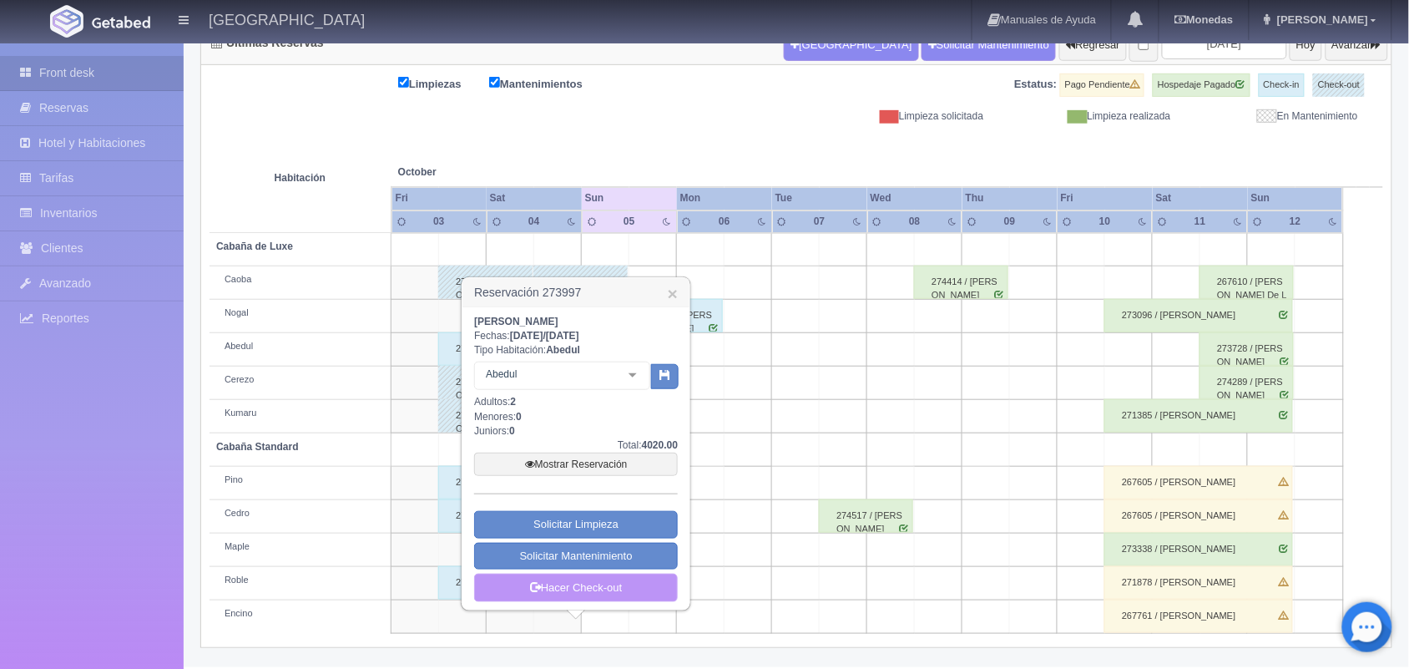
click at [631, 574] on link "Hacer Check-out" at bounding box center [576, 588] width 204 height 28
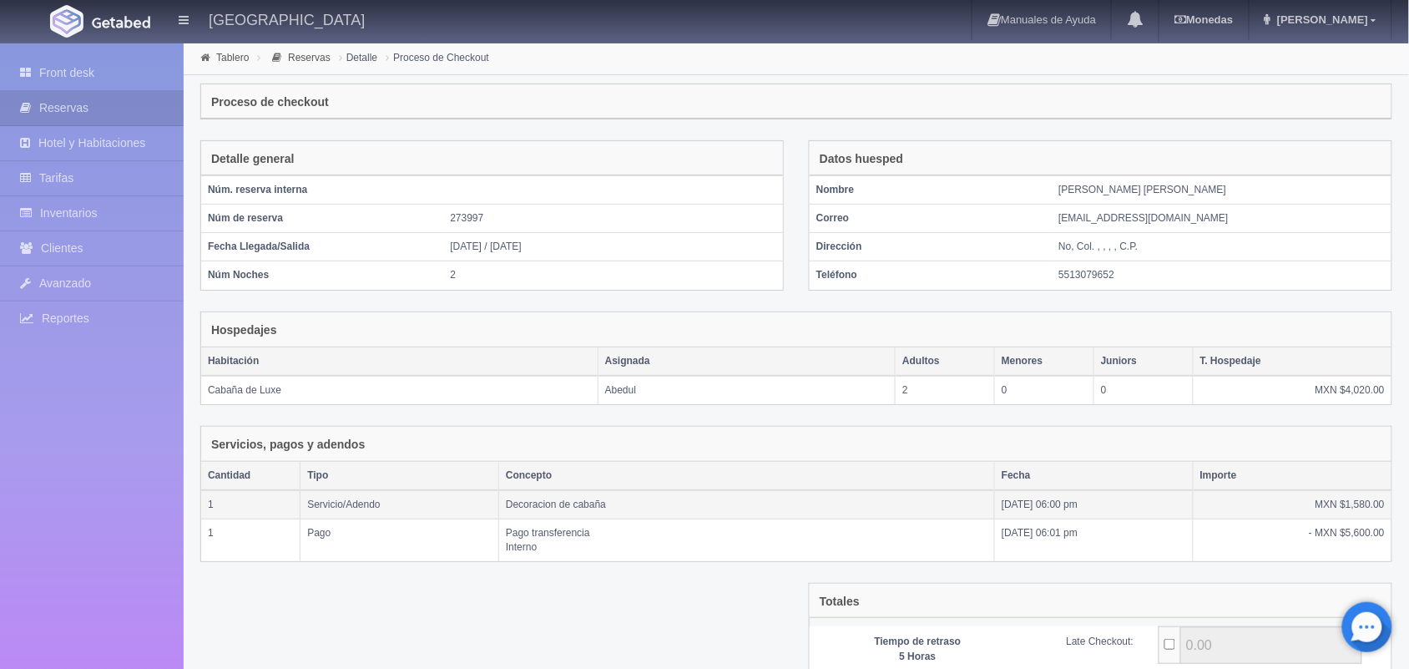
scroll to position [168, 0]
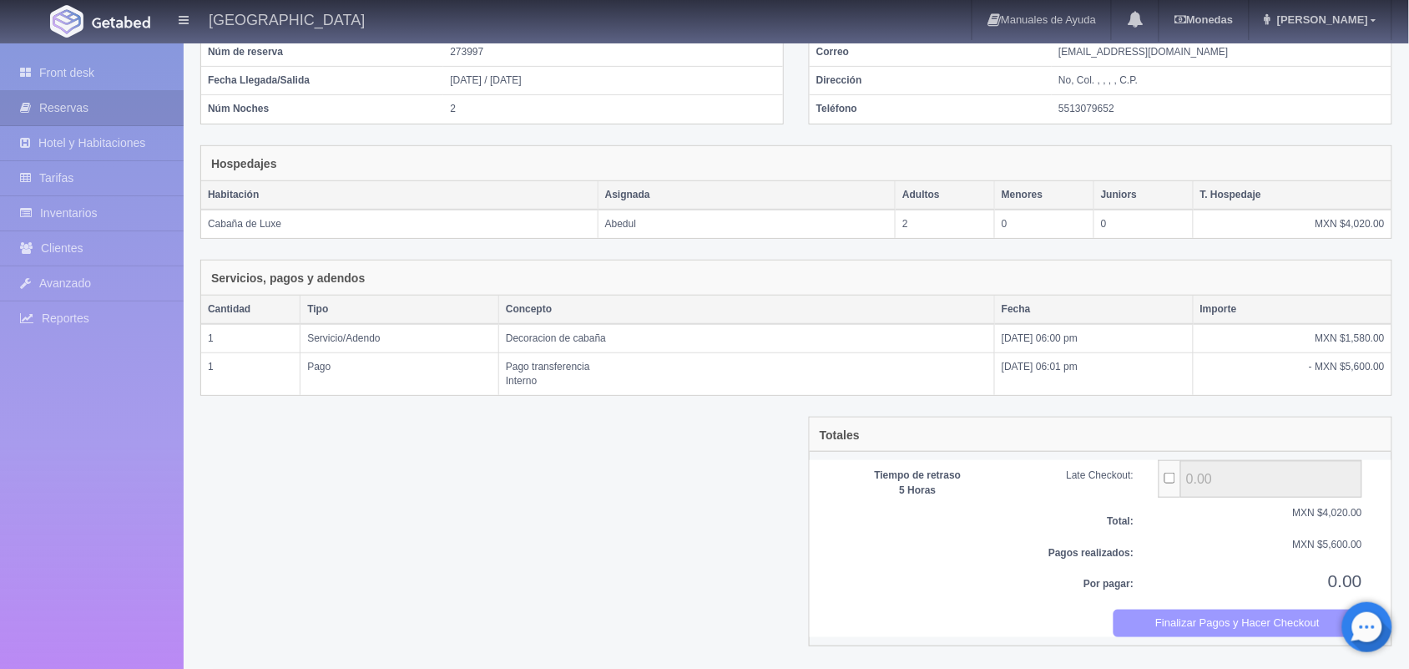
click at [1202, 612] on button "Finalizar Pagos y Hacer Checkout" at bounding box center [1239, 624] width 250 height 28
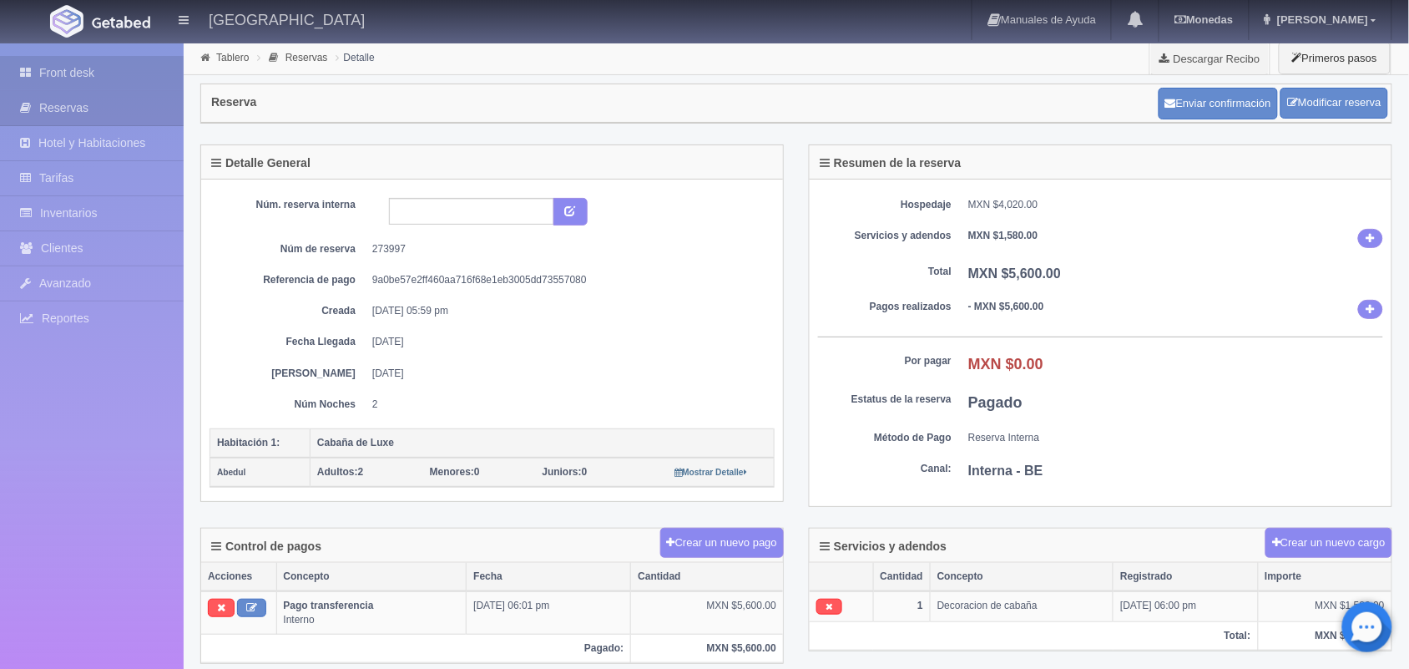
click at [109, 67] on link "Front desk" at bounding box center [92, 73] width 184 height 34
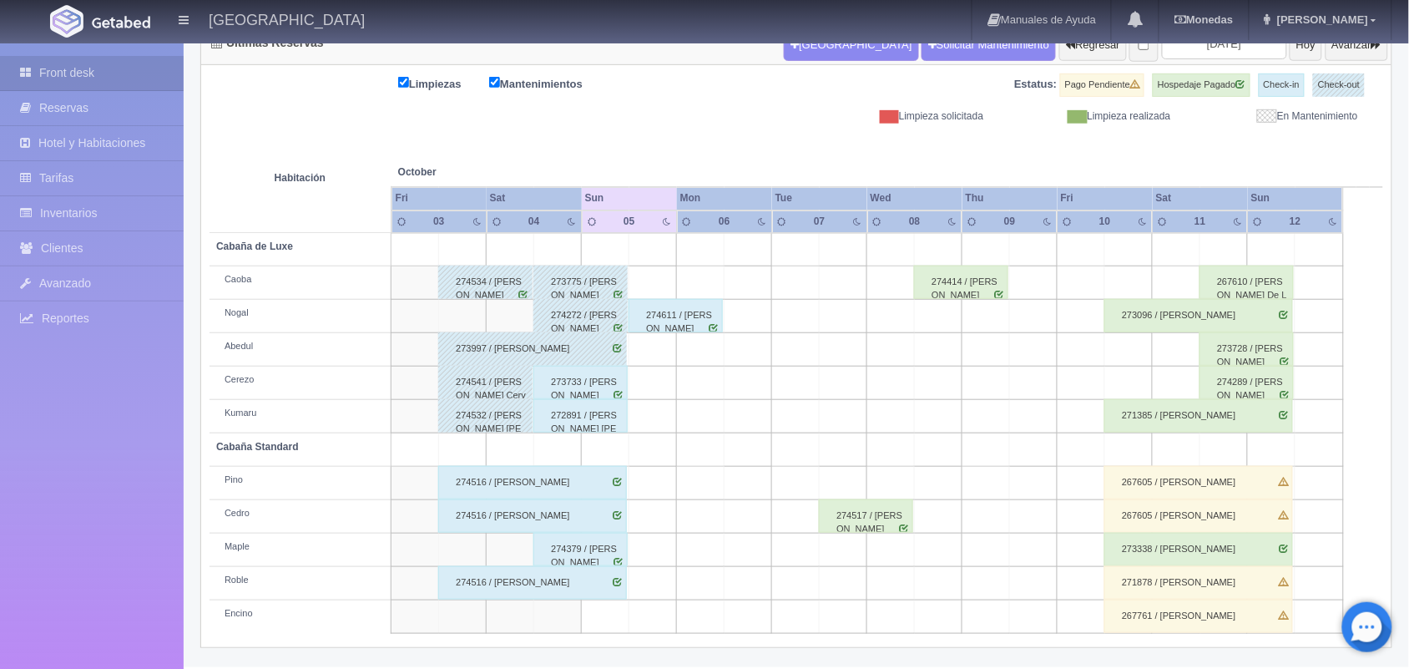
scroll to position [189, 0]
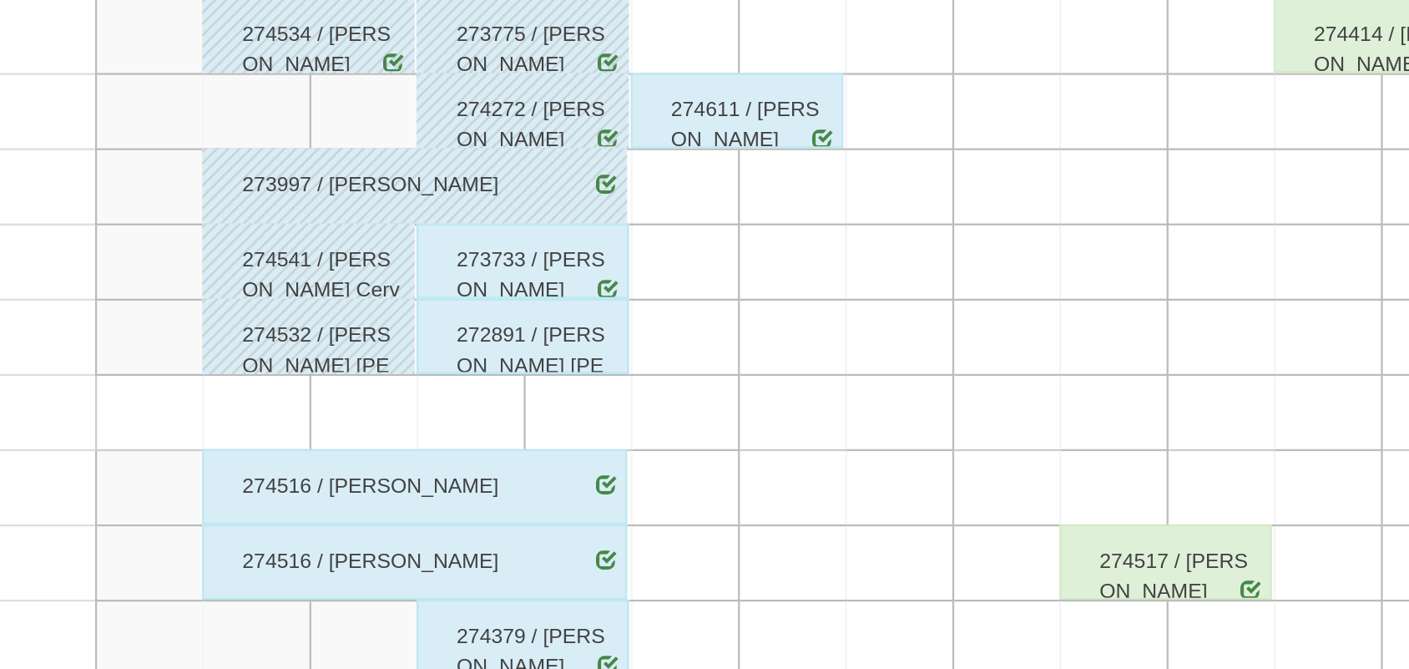
click at [597, 391] on div "273733 / [PERSON_NAME]" at bounding box center [581, 383] width 94 height 33
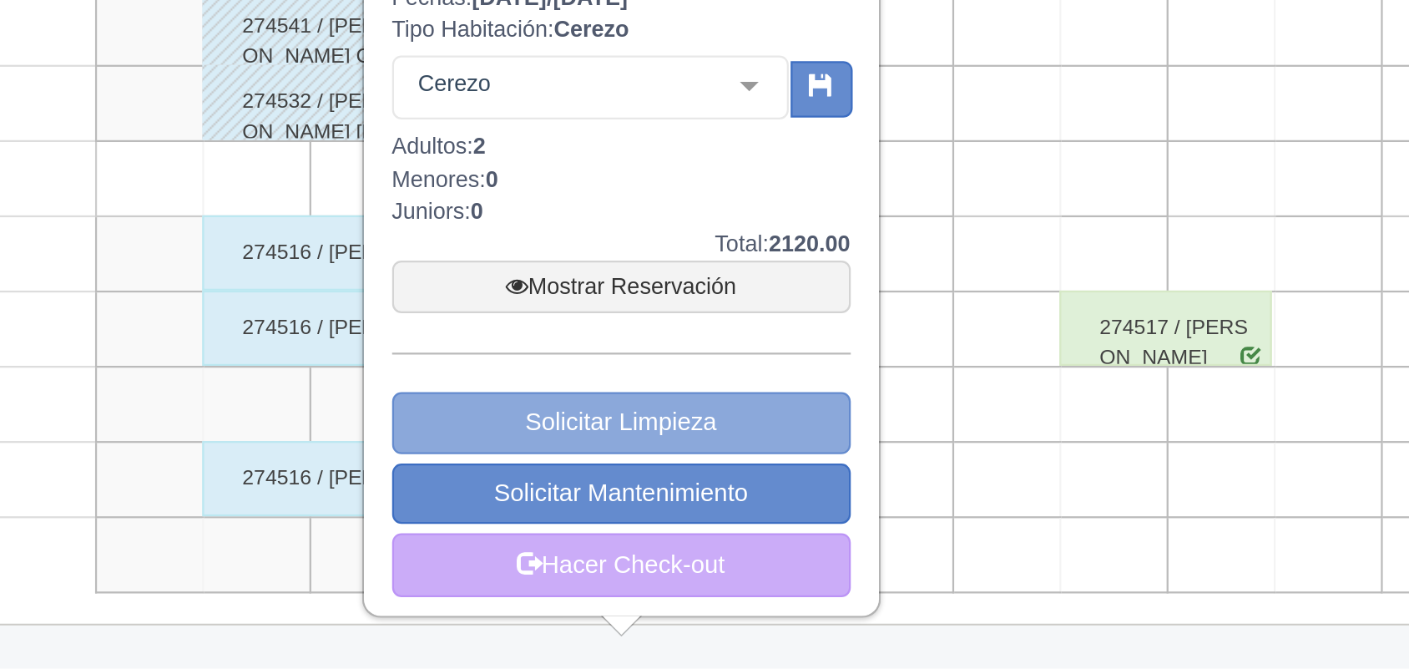
scroll to position [190, 0]
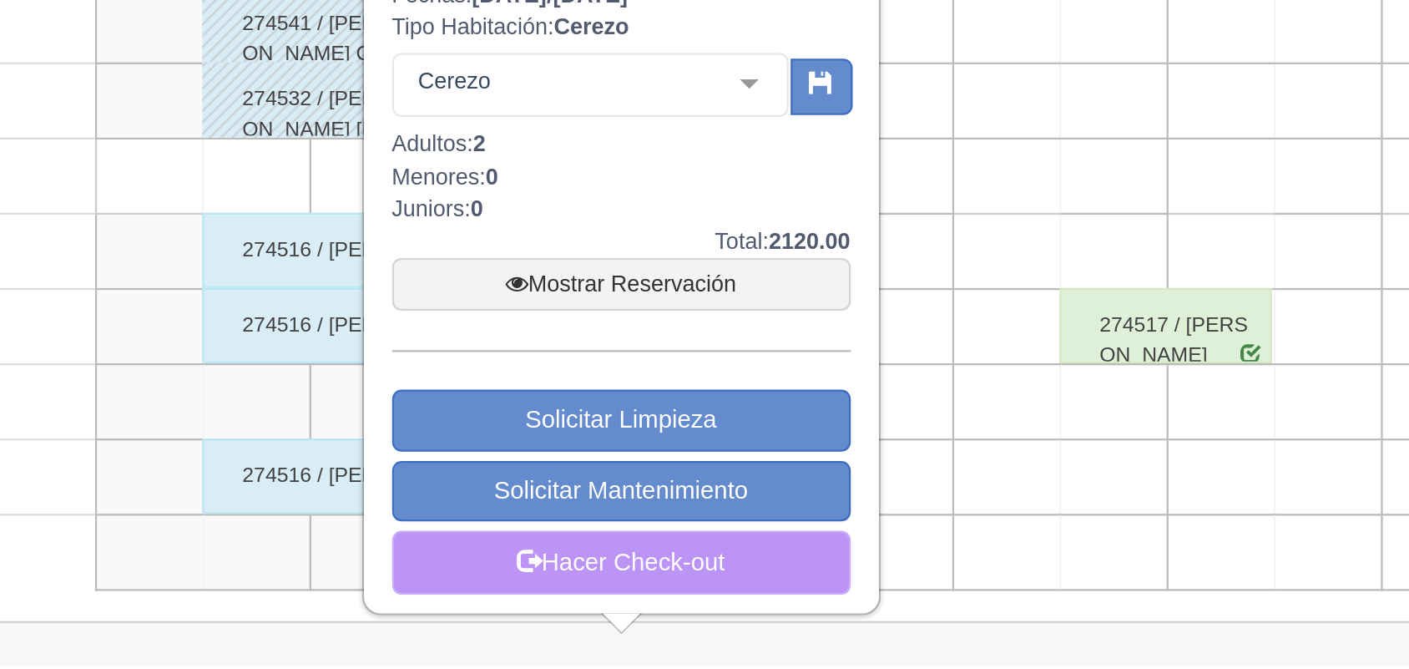
click at [650, 618] on link "Hacer Check-out" at bounding box center [625, 621] width 204 height 28
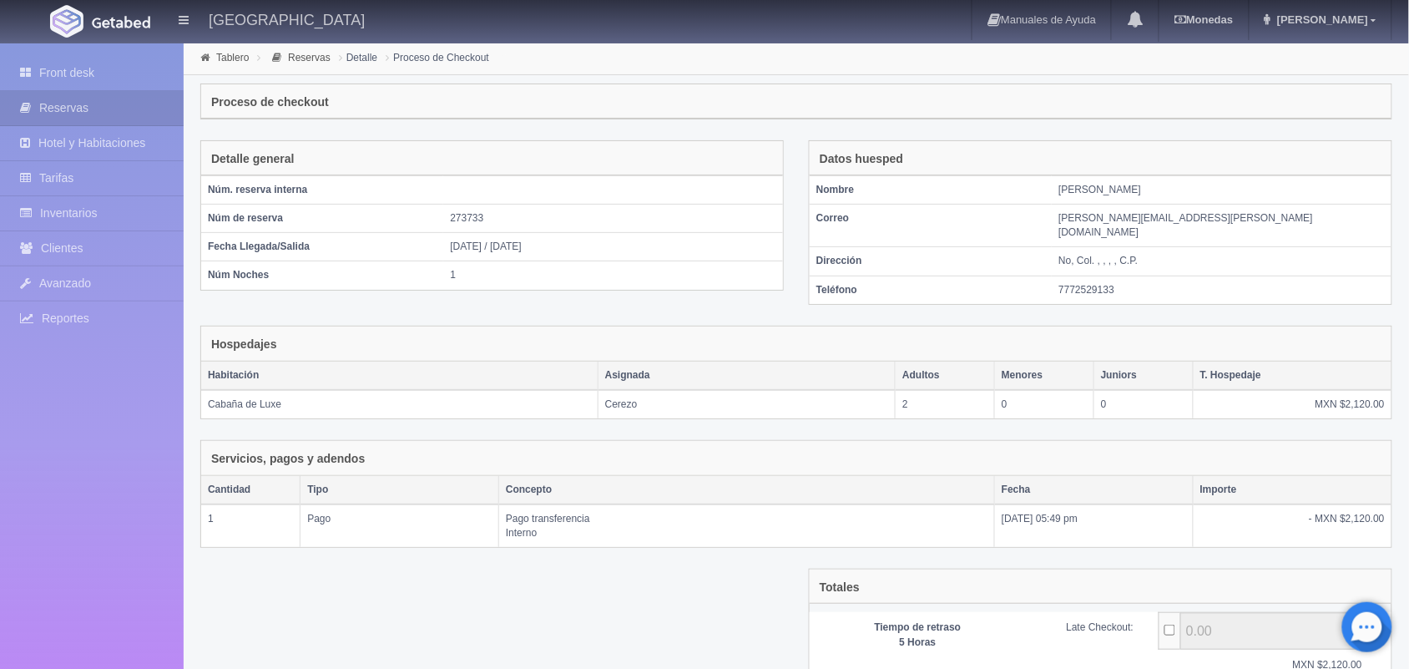
scroll to position [139, 0]
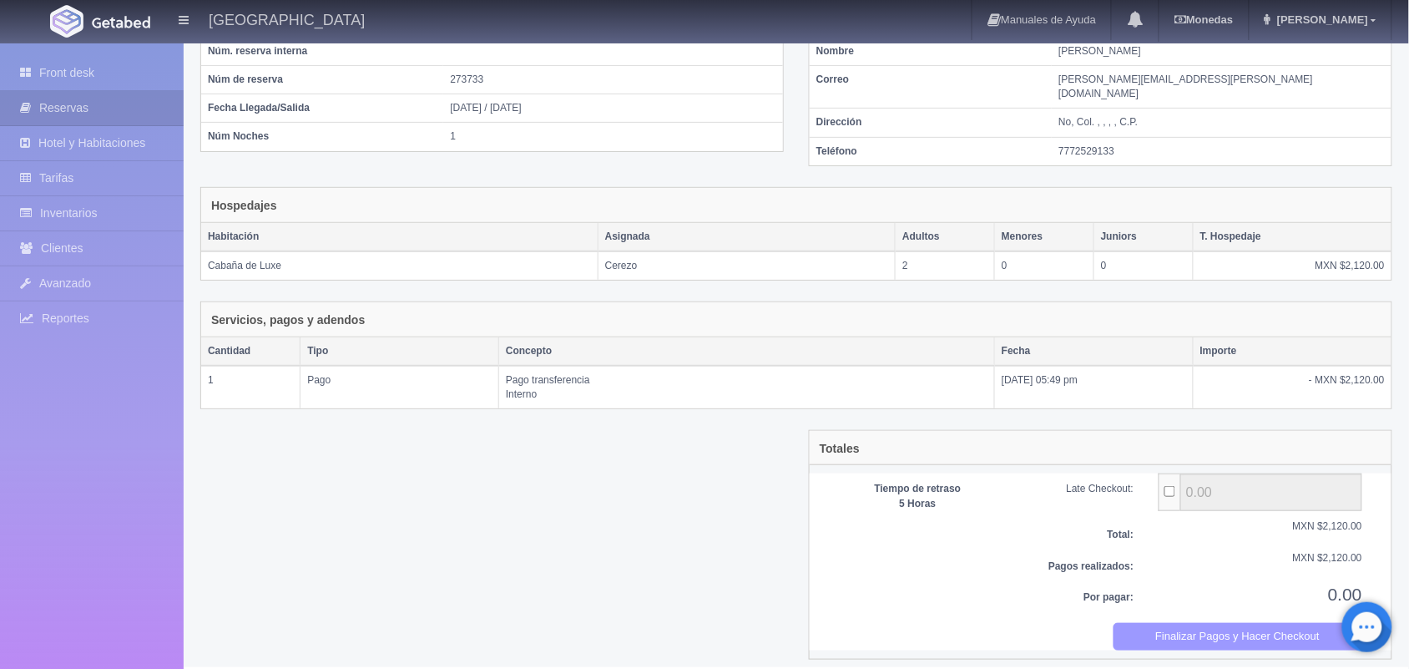
click at [1156, 626] on button "Finalizar Pagos y Hacer Checkout" at bounding box center [1239, 637] width 250 height 28
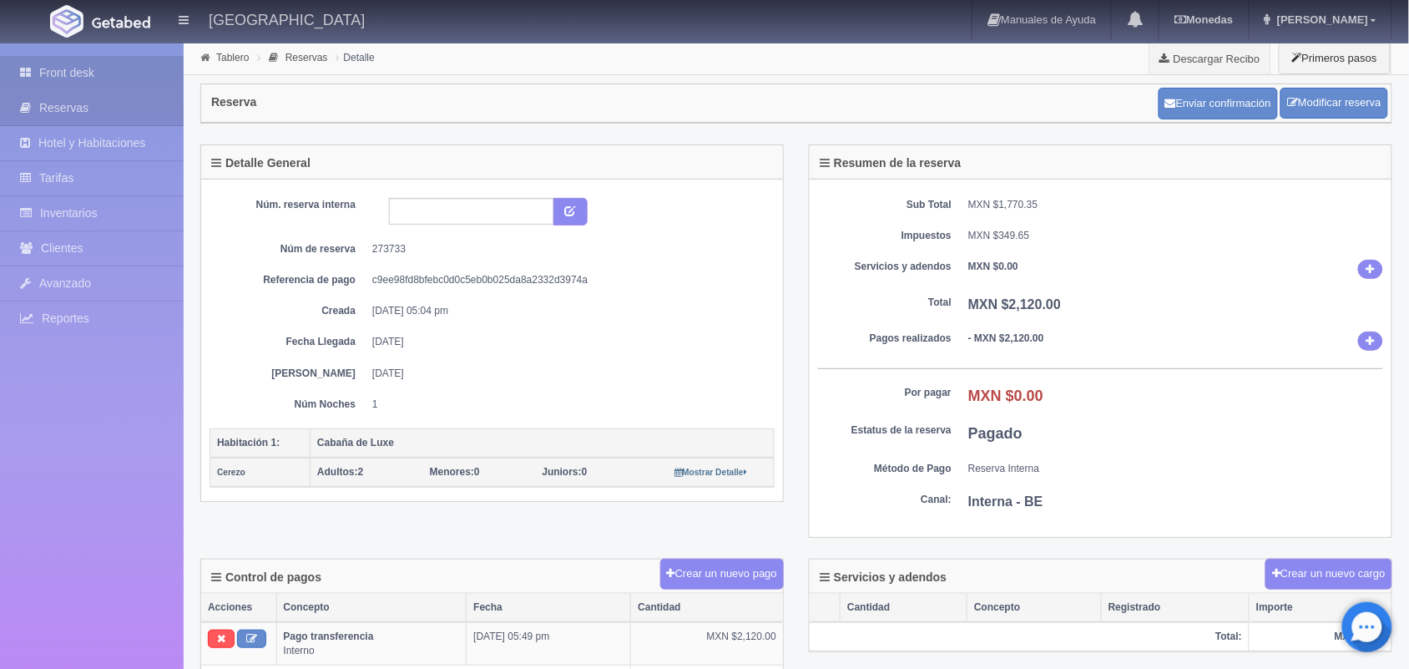
click at [85, 73] on link "Front desk" at bounding box center [92, 73] width 184 height 34
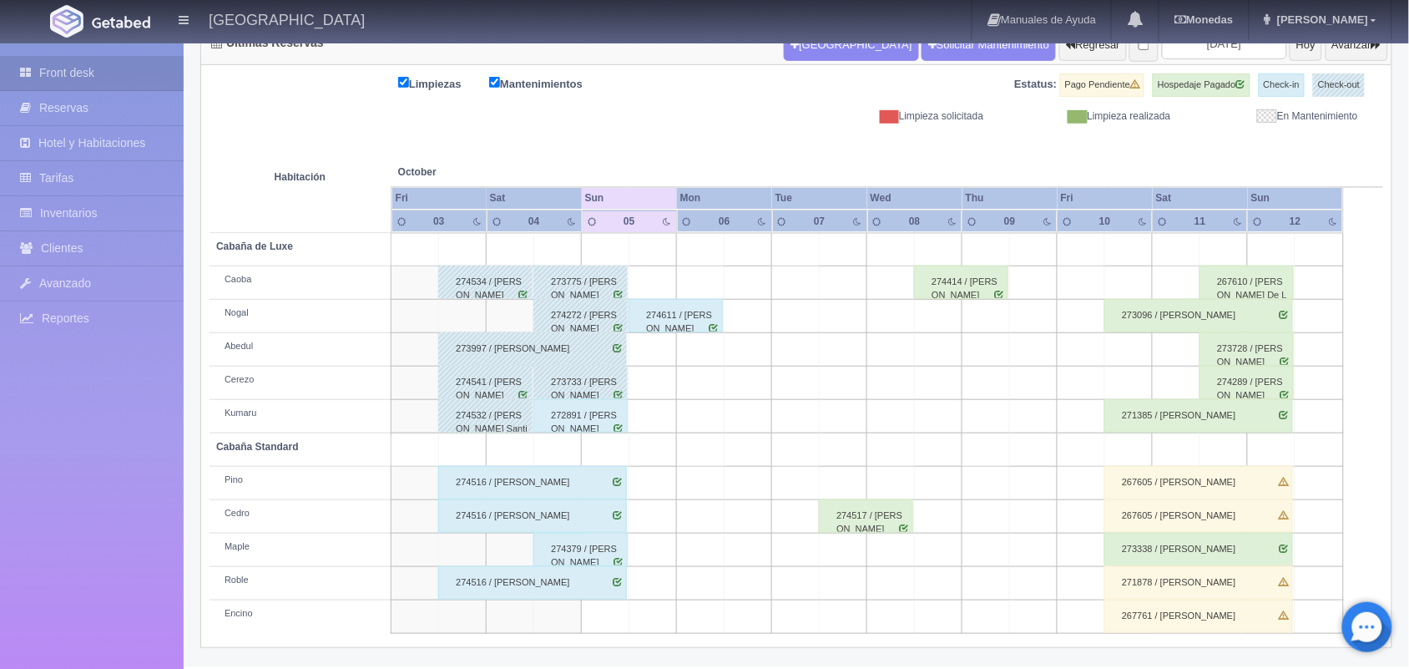
scroll to position [190, 0]
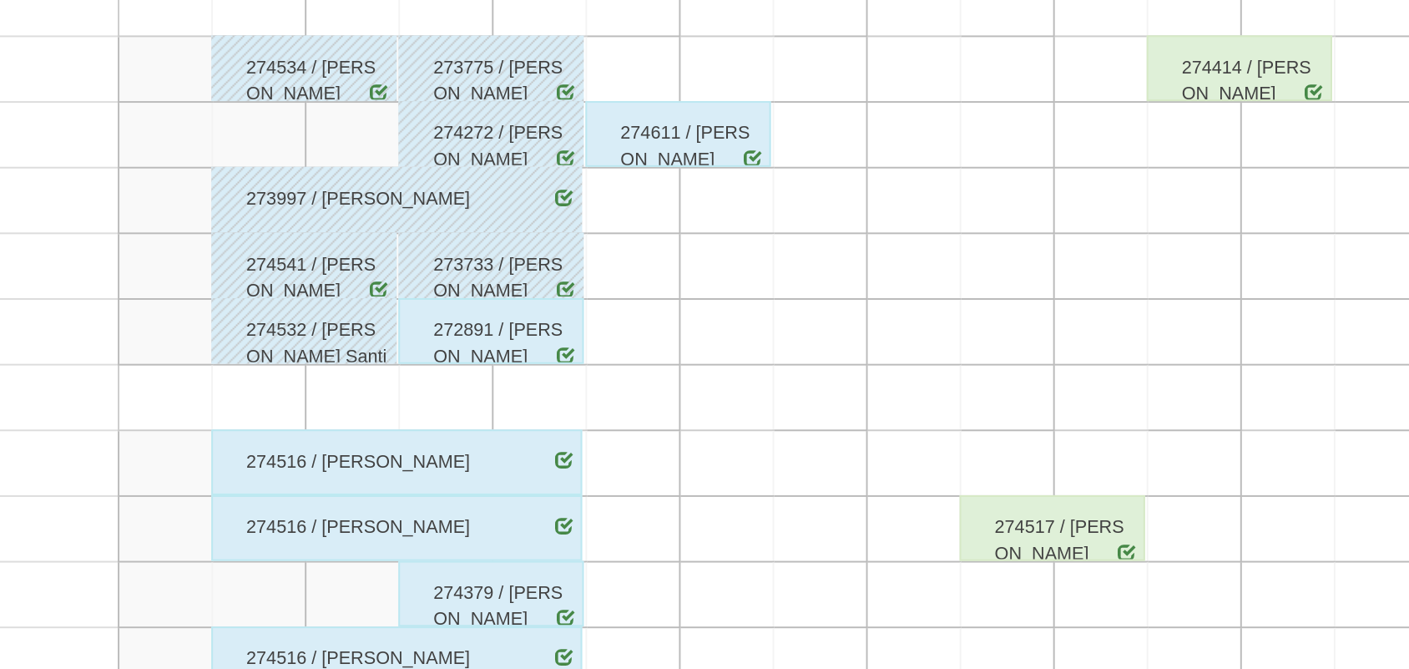
click at [596, 419] on div "272891 / [PERSON_NAME]" at bounding box center [581, 415] width 94 height 33
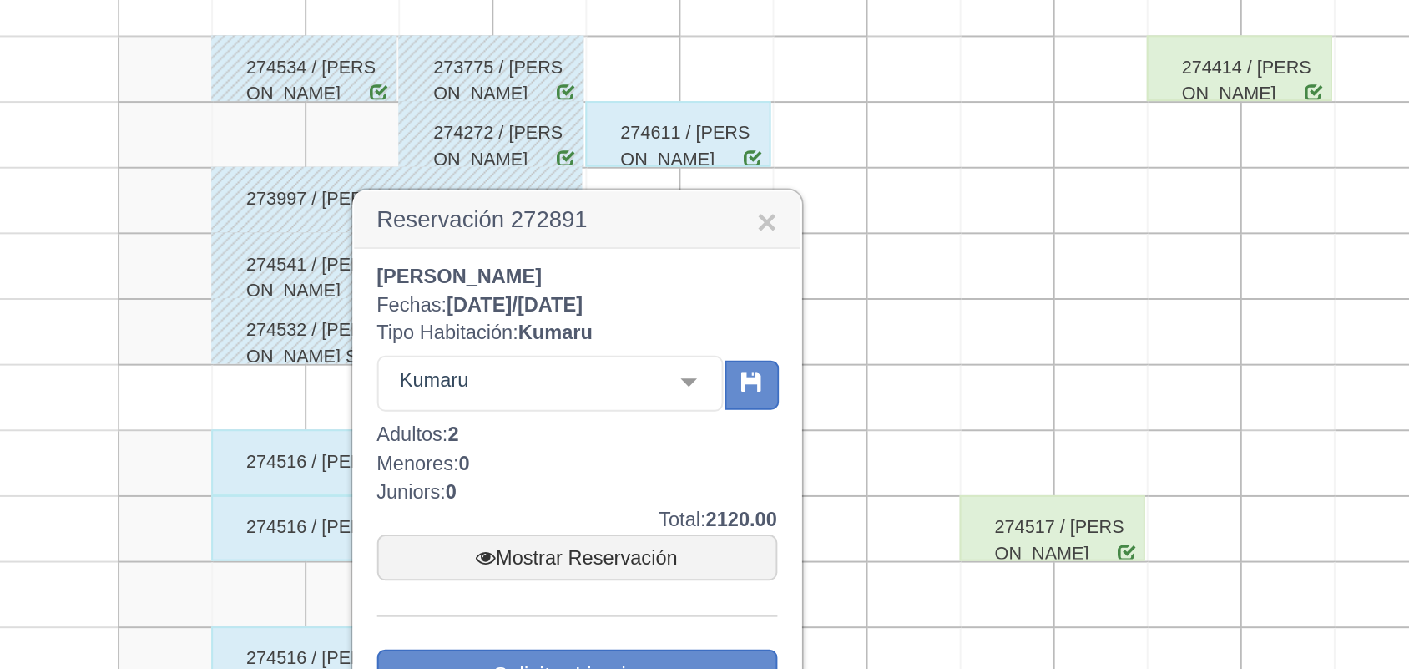
scroll to position [209, 0]
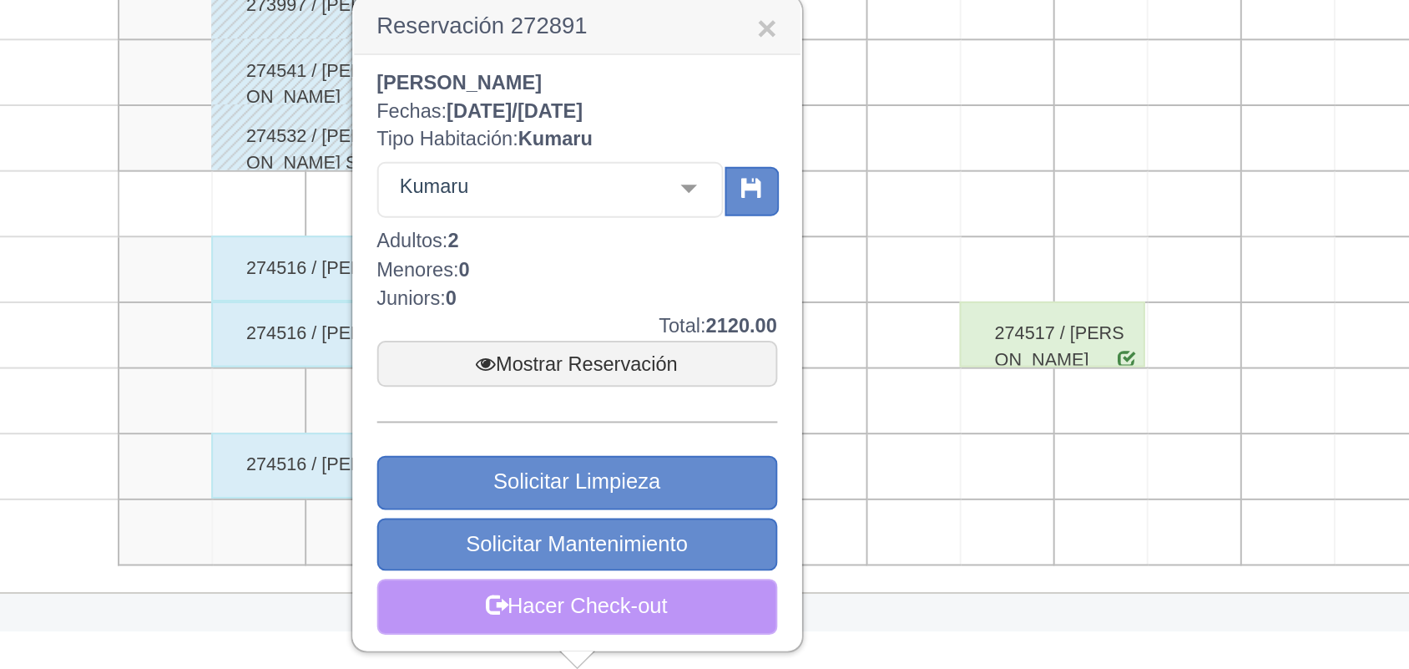
click at [655, 640] on link "Hacer Check-out" at bounding box center [625, 637] width 204 height 28
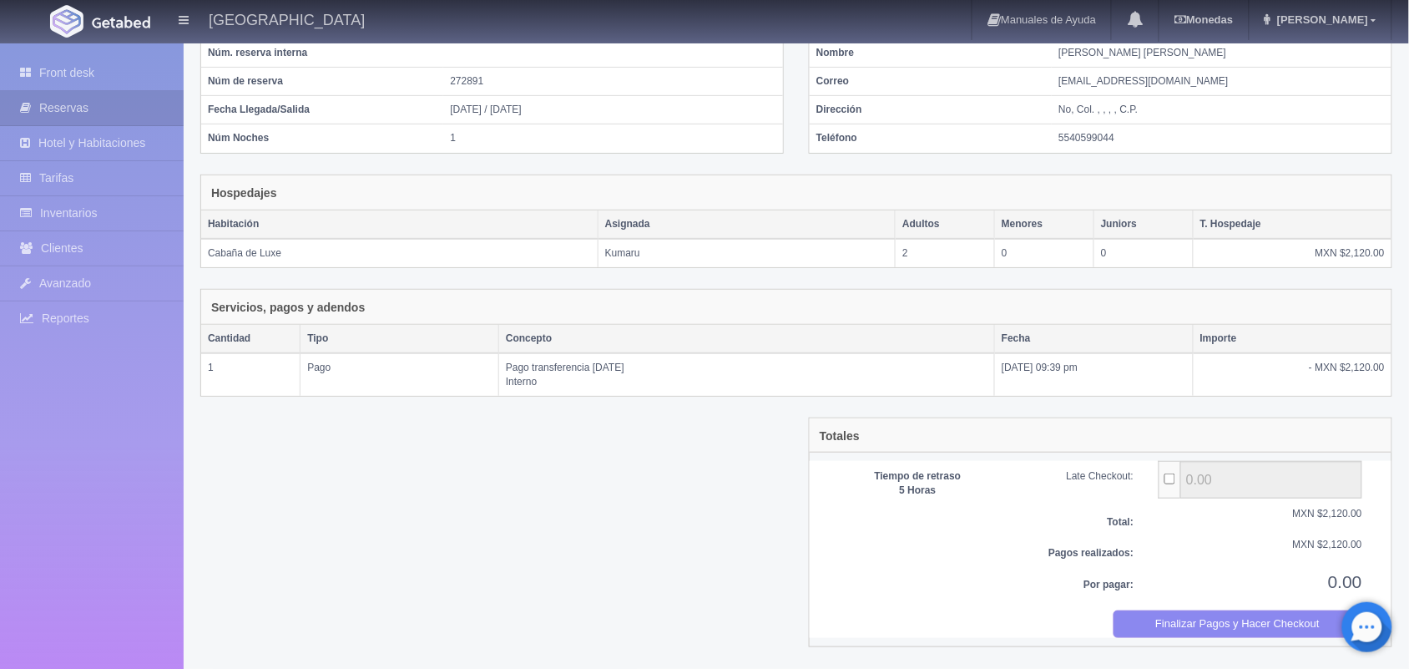
scroll to position [138, 0]
click at [1180, 620] on button "Finalizar Pagos y Hacer Checkout" at bounding box center [1239, 624] width 250 height 28
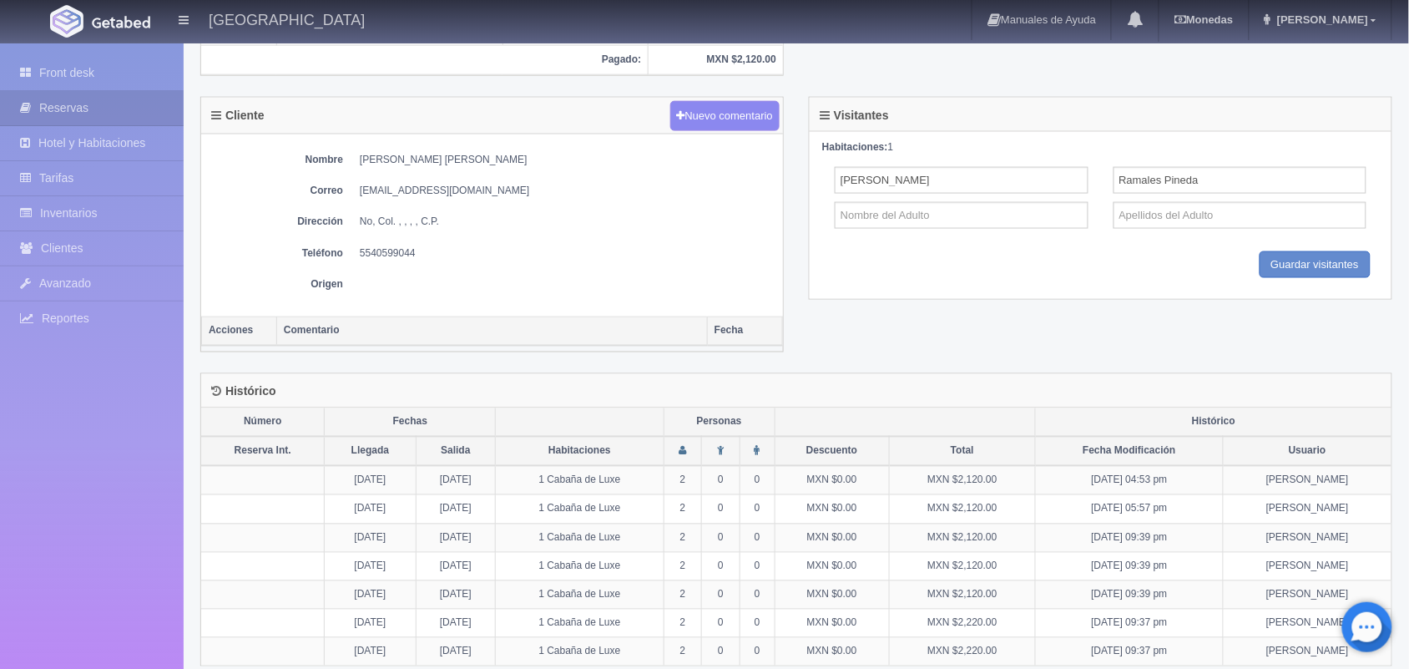
scroll to position [622, 0]
click at [72, 64] on link "Front desk" at bounding box center [92, 73] width 184 height 34
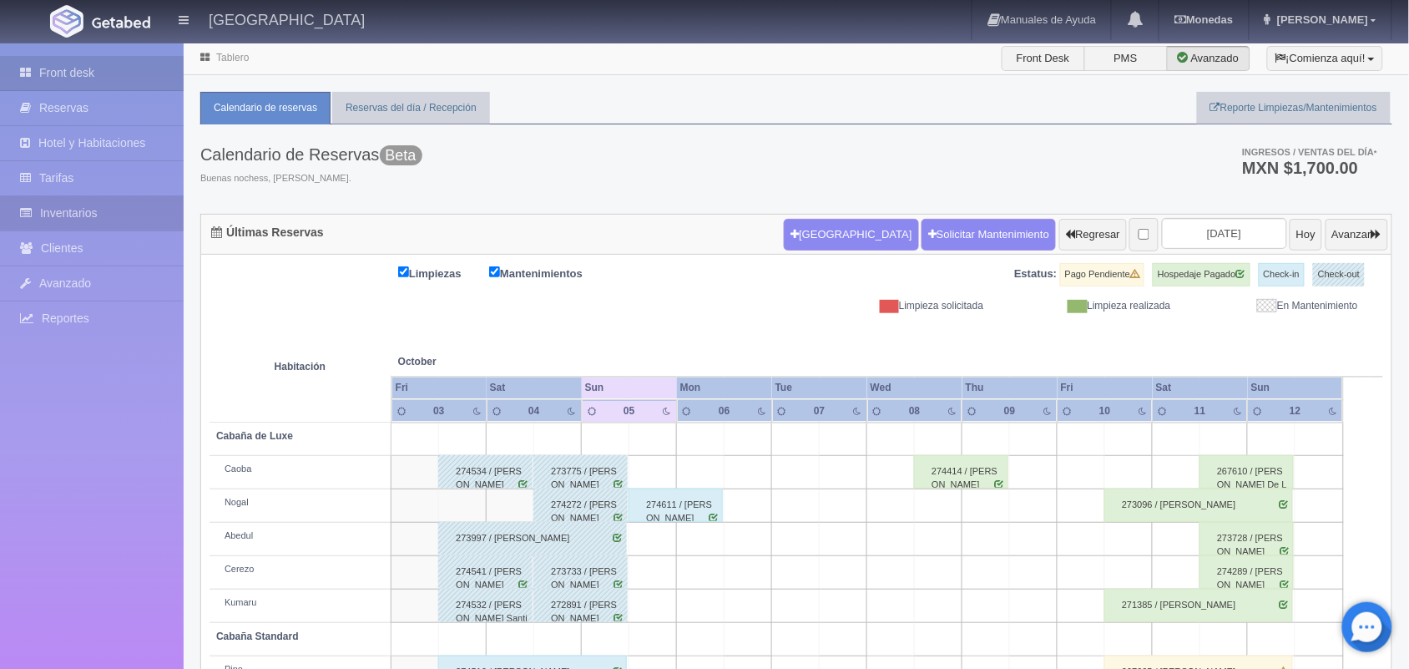
scroll to position [190, 0]
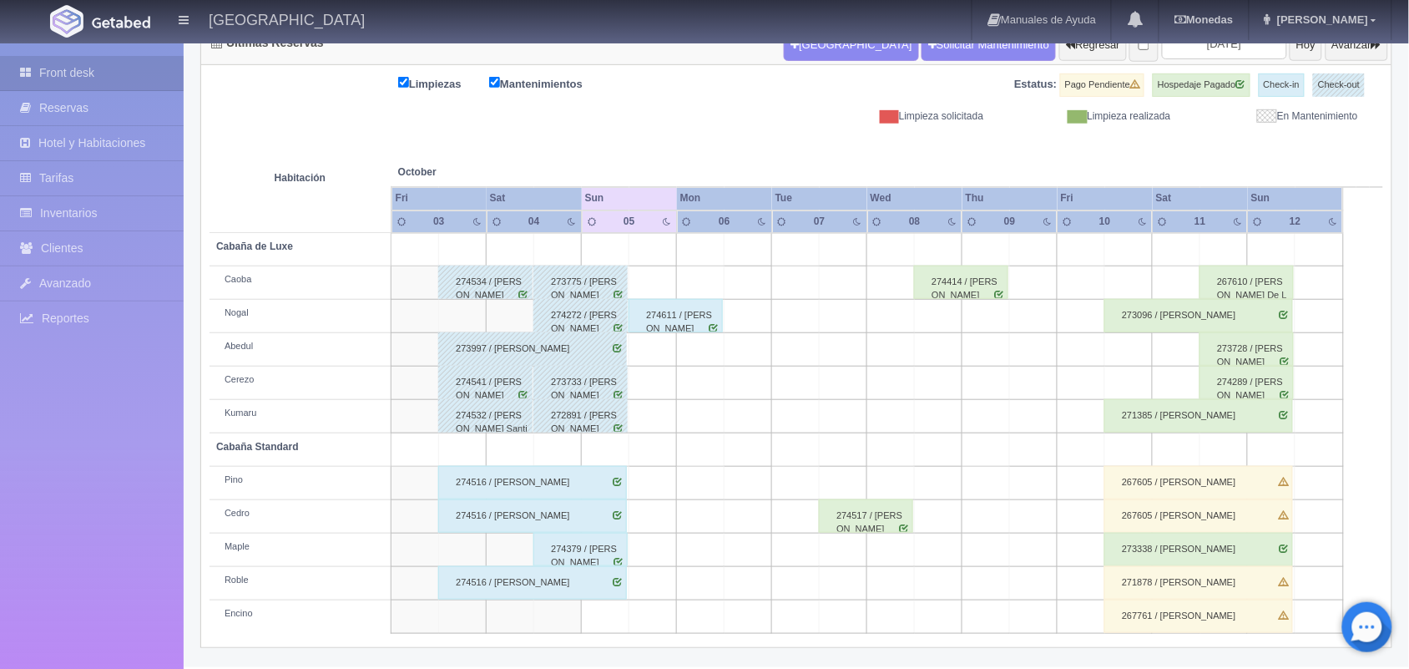
click at [360, 392] on td "Cerezo" at bounding box center [301, 383] width 182 height 33
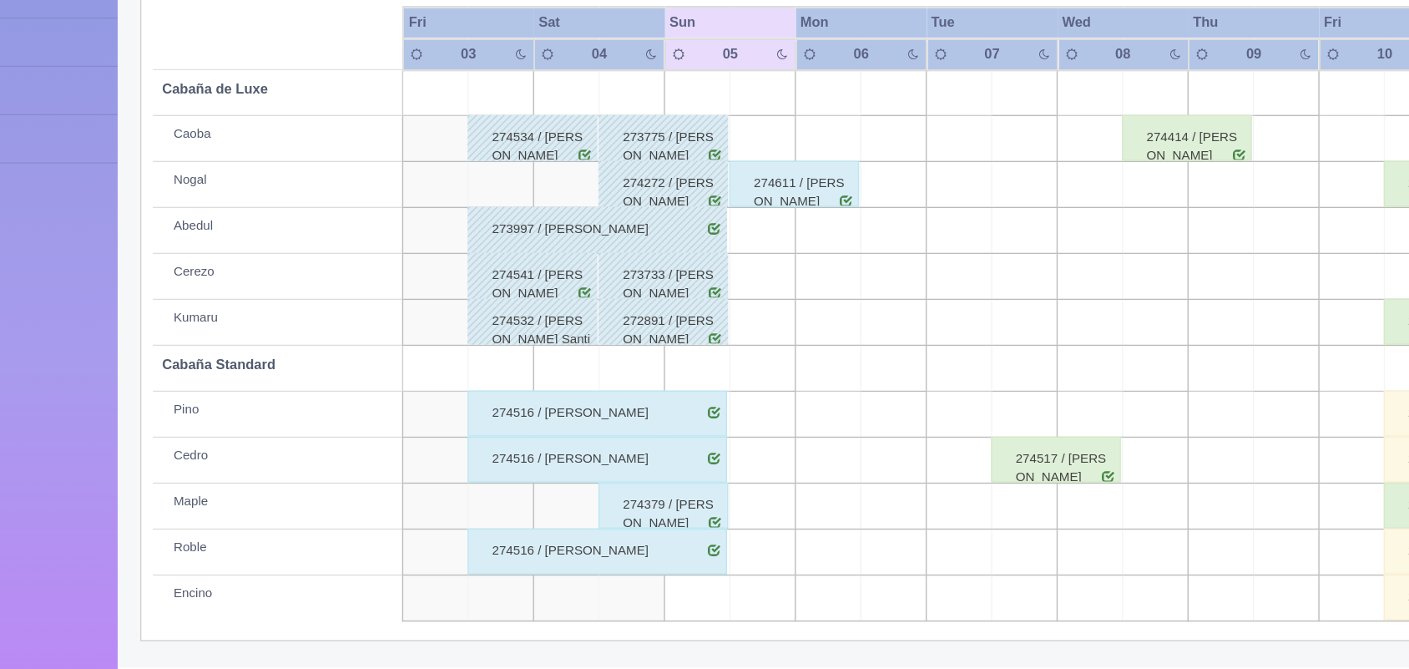
scroll to position [189, 0]
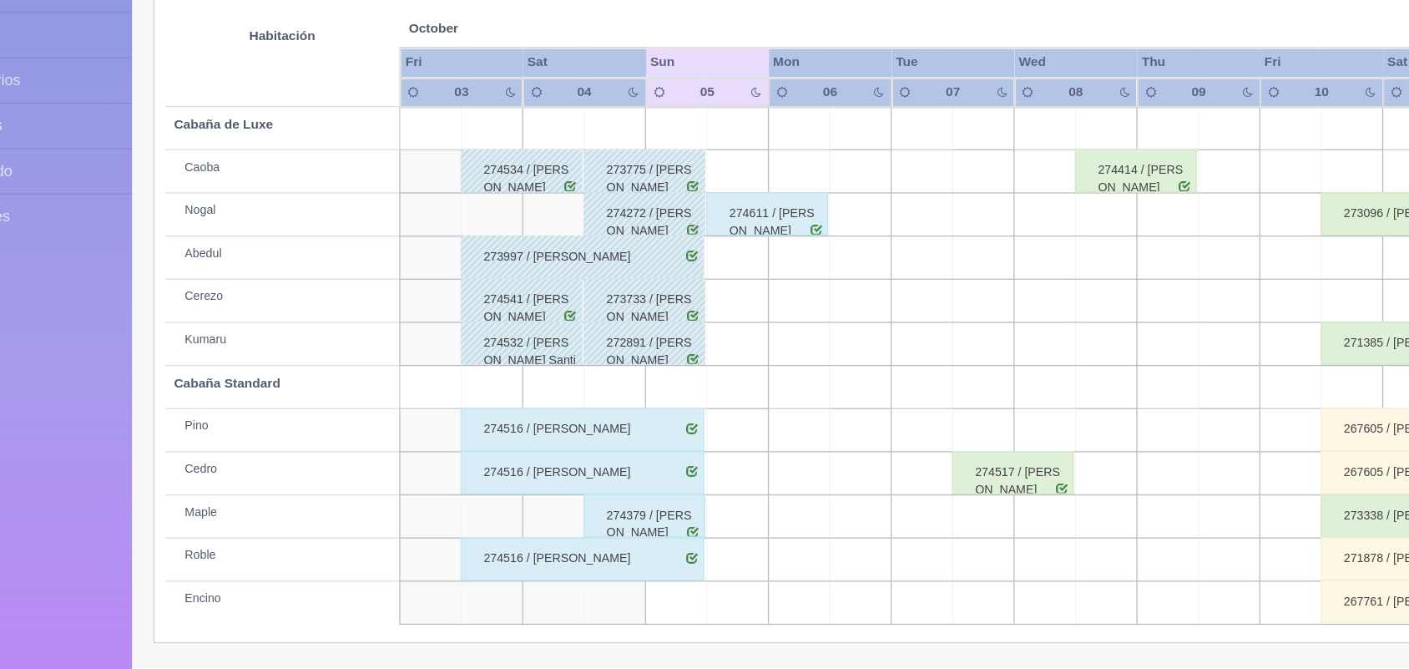
click at [488, 481] on div "274516 / Salvador Fernandez Flores" at bounding box center [532, 483] width 189 height 33
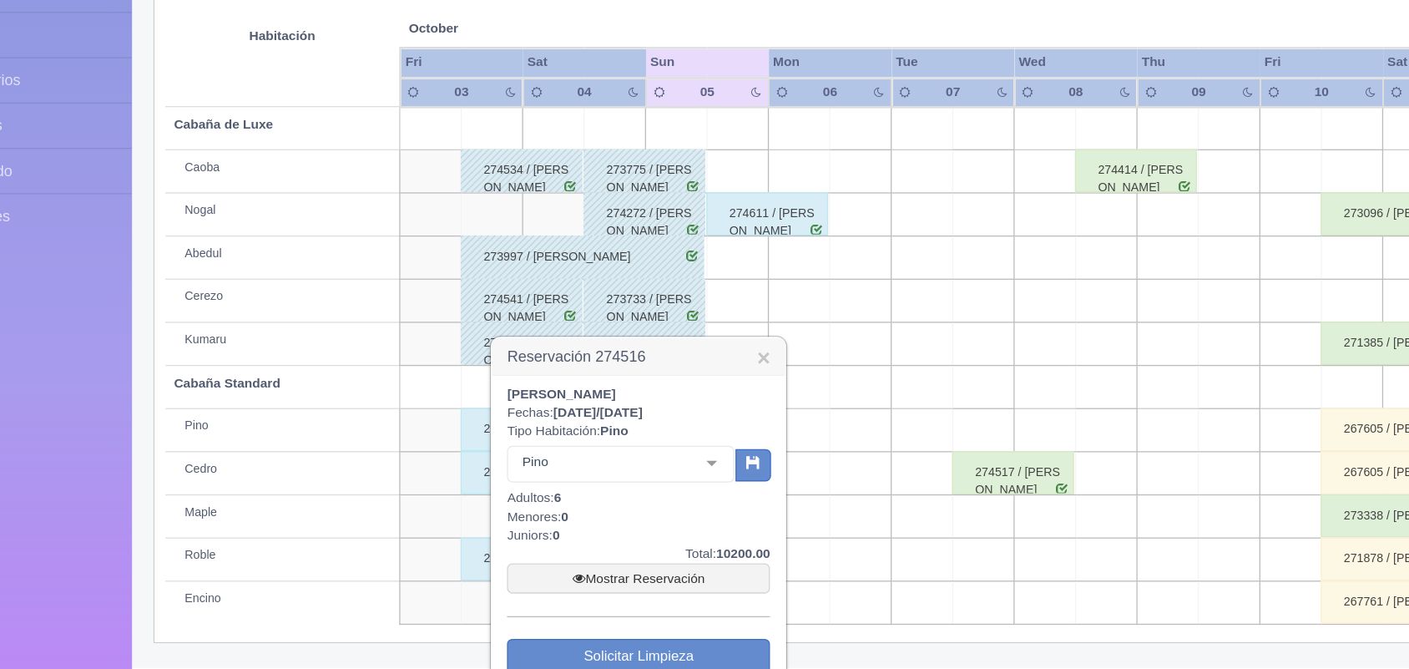
scroll to position [276, 0]
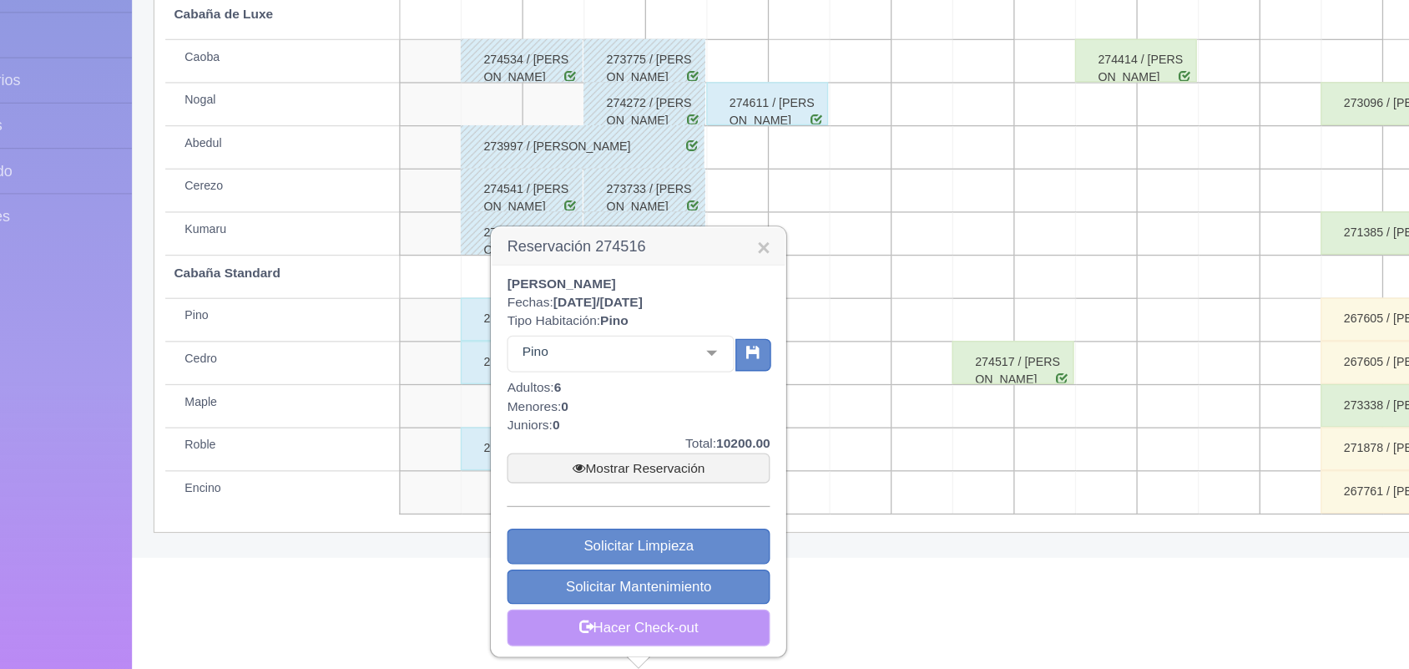
click at [623, 629] on link "Hacer Check-out" at bounding box center [576, 637] width 204 height 28
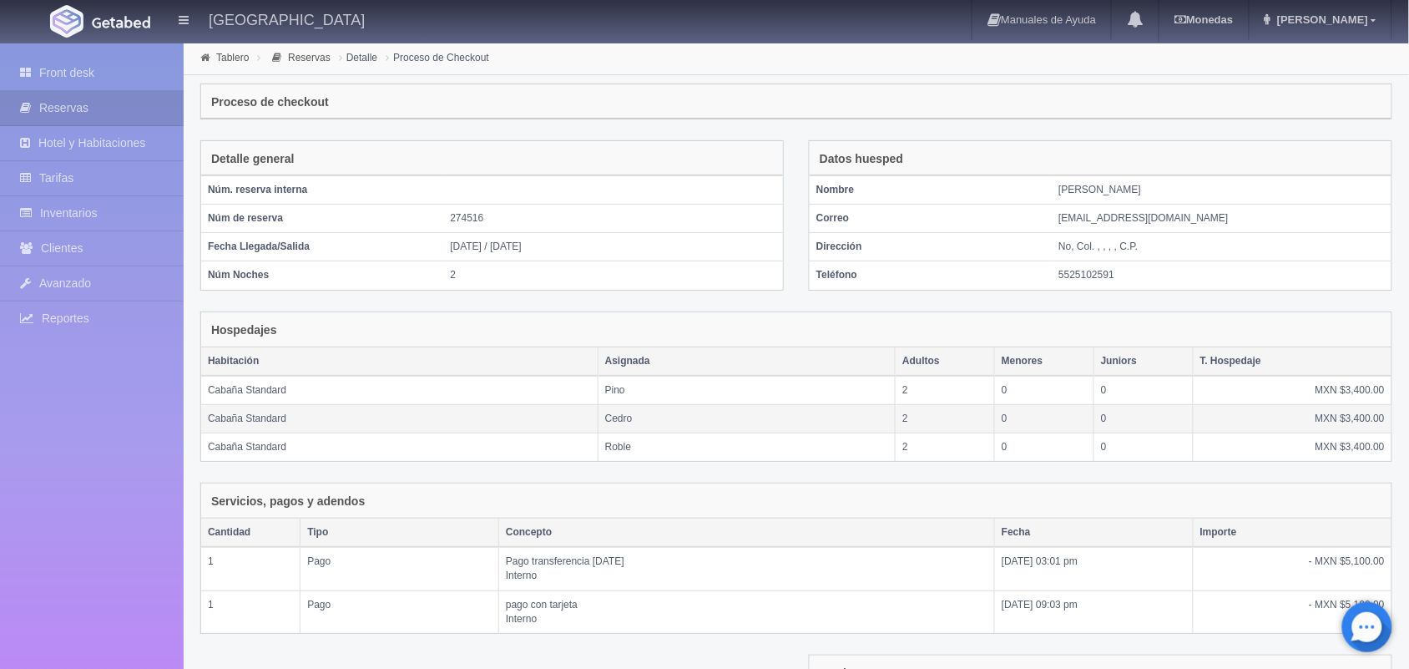
scroll to position [240, 0]
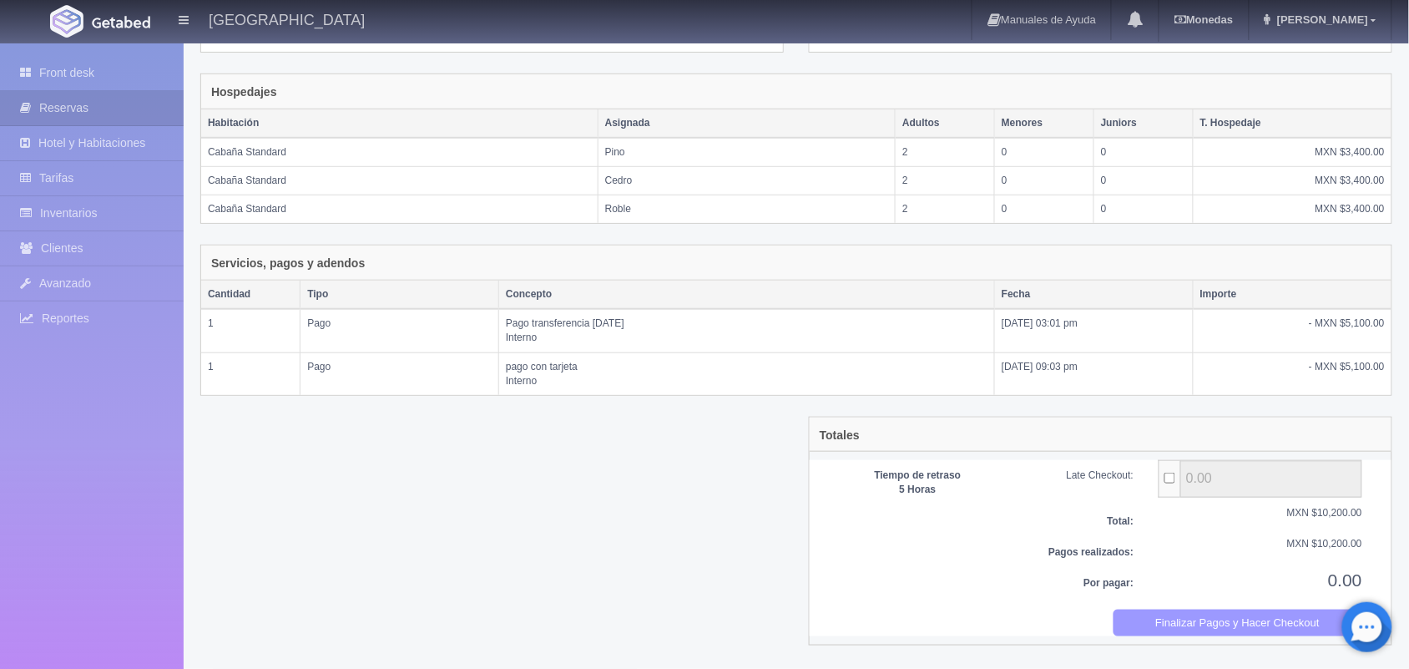
click at [1211, 616] on button "Finalizar Pagos y Hacer Checkout" at bounding box center [1239, 624] width 250 height 28
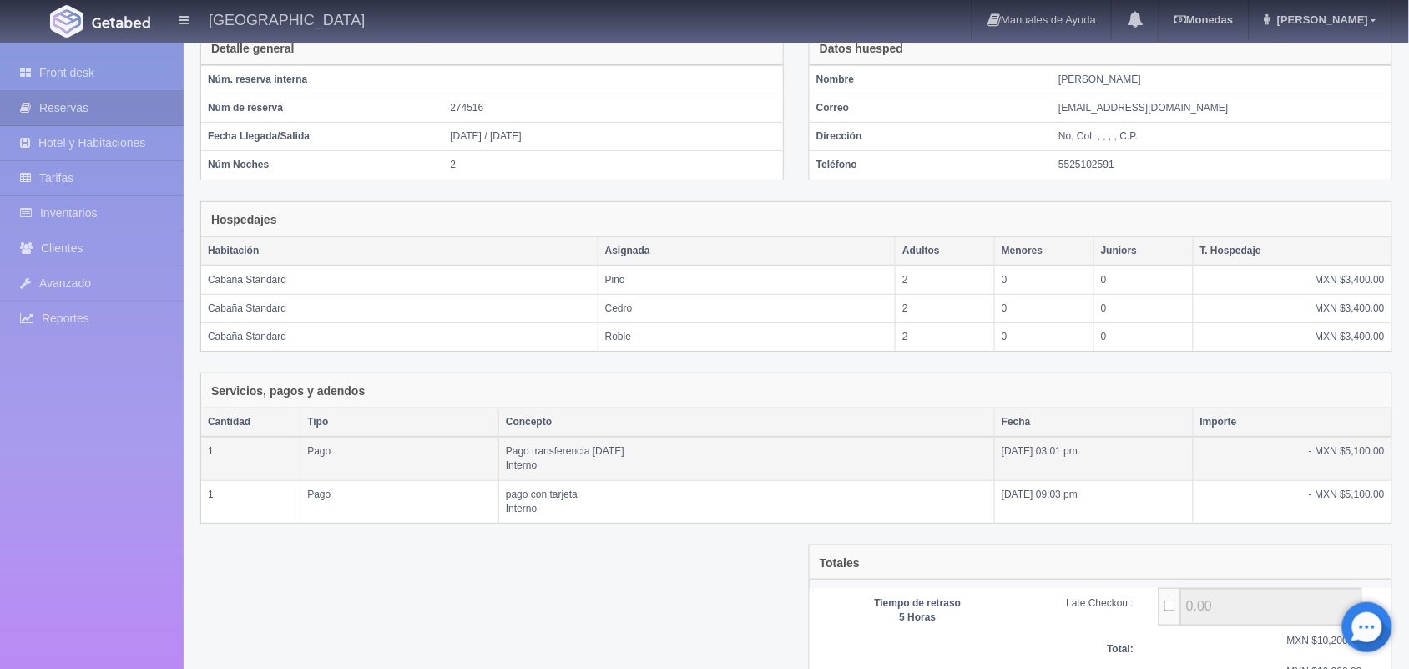
scroll to position [0, 0]
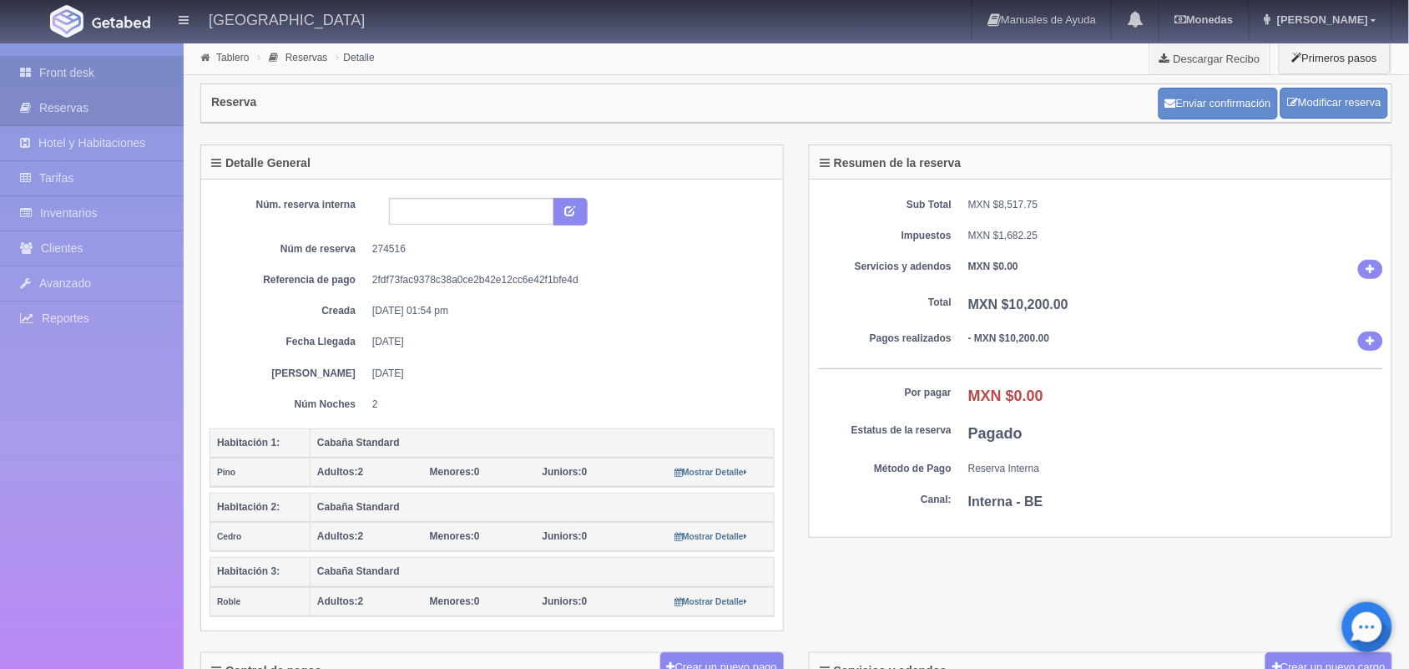
click at [69, 77] on link "Front desk" at bounding box center [92, 73] width 184 height 34
